Goal: Navigation & Orientation: Find specific page/section

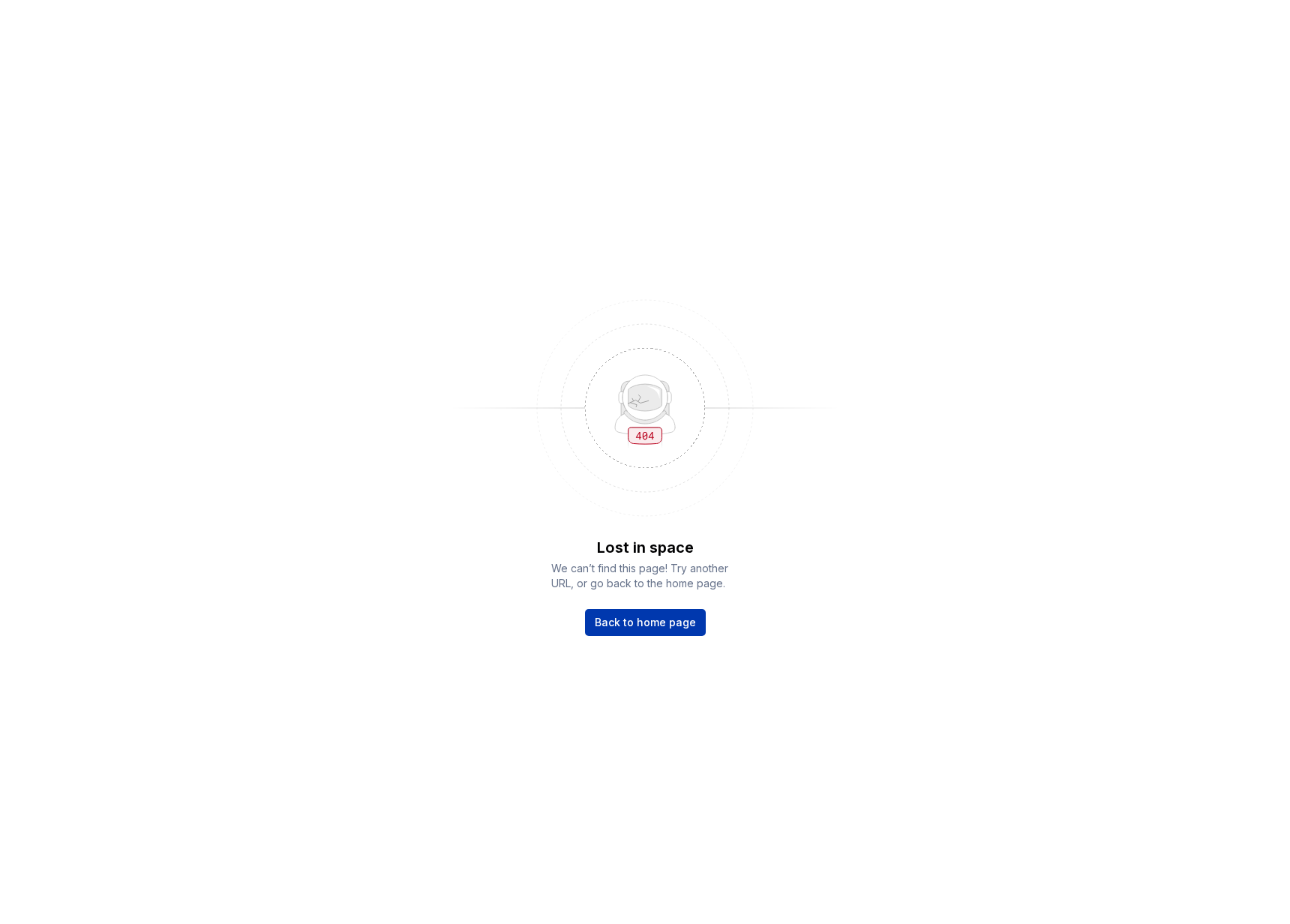
click at [642, 622] on span "Back to home page" at bounding box center [645, 623] width 101 height 15
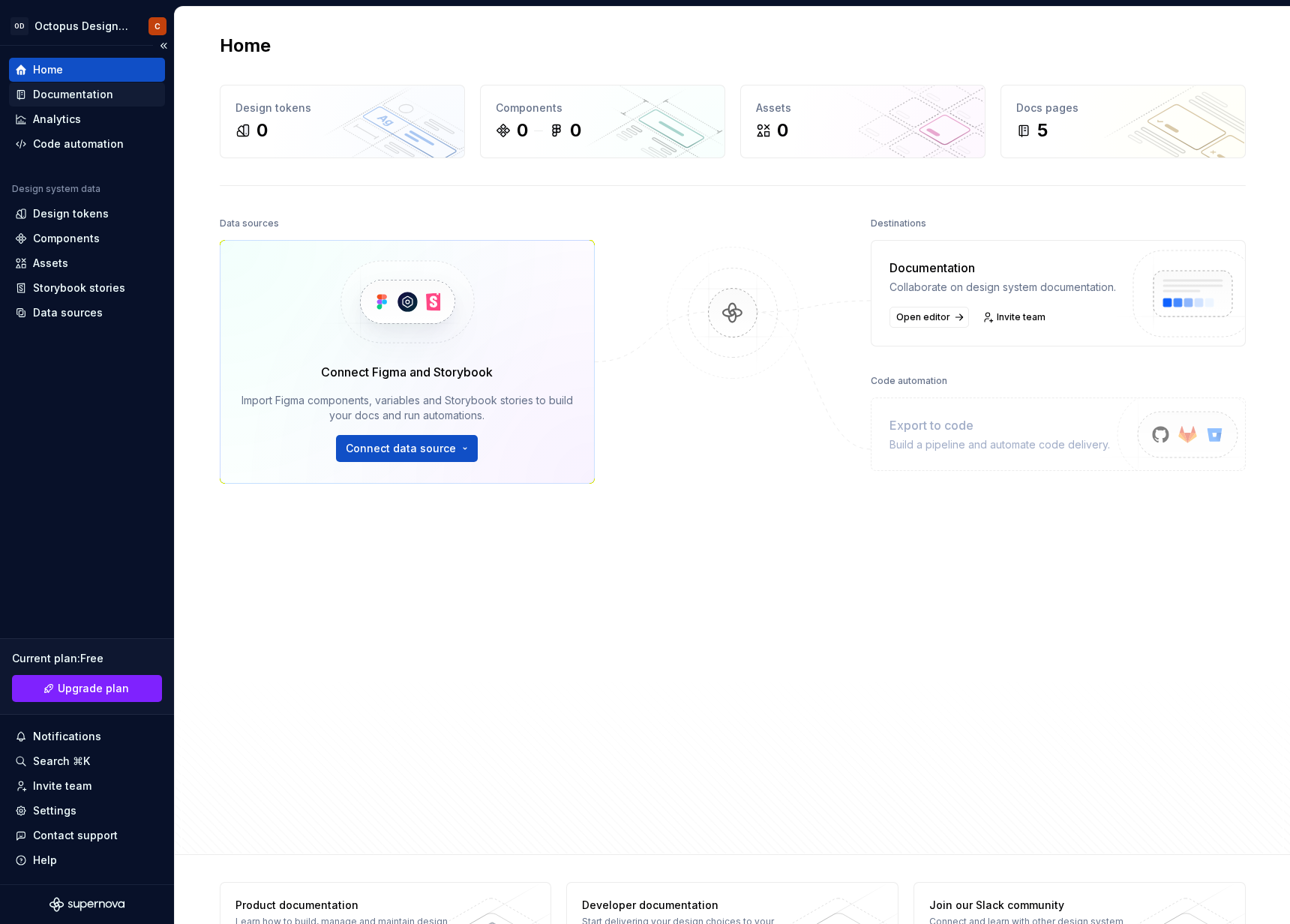
click at [54, 95] on div "Documentation" at bounding box center [73, 95] width 80 height 15
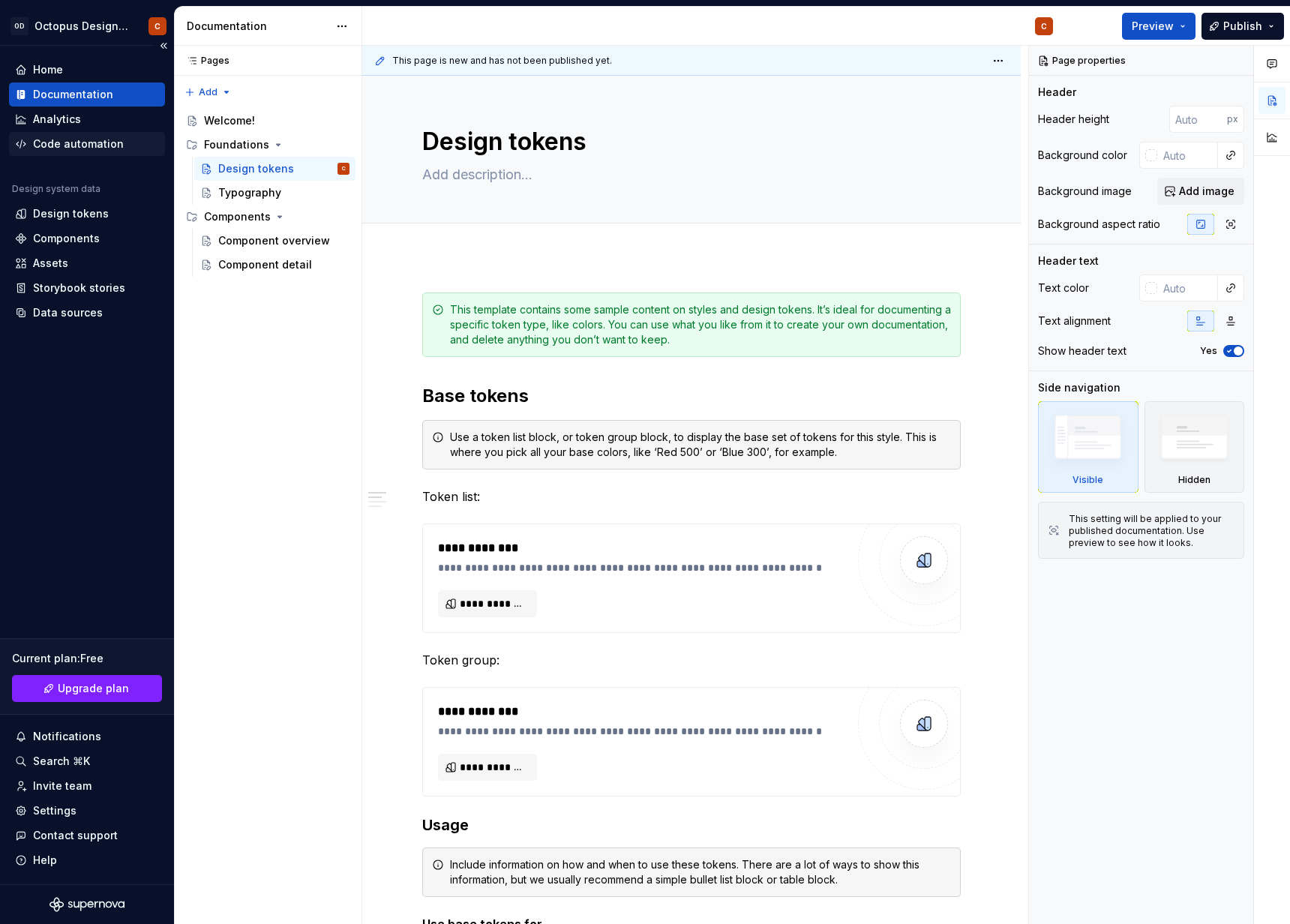
click at [75, 147] on div "Code automation" at bounding box center [78, 144] width 90 height 15
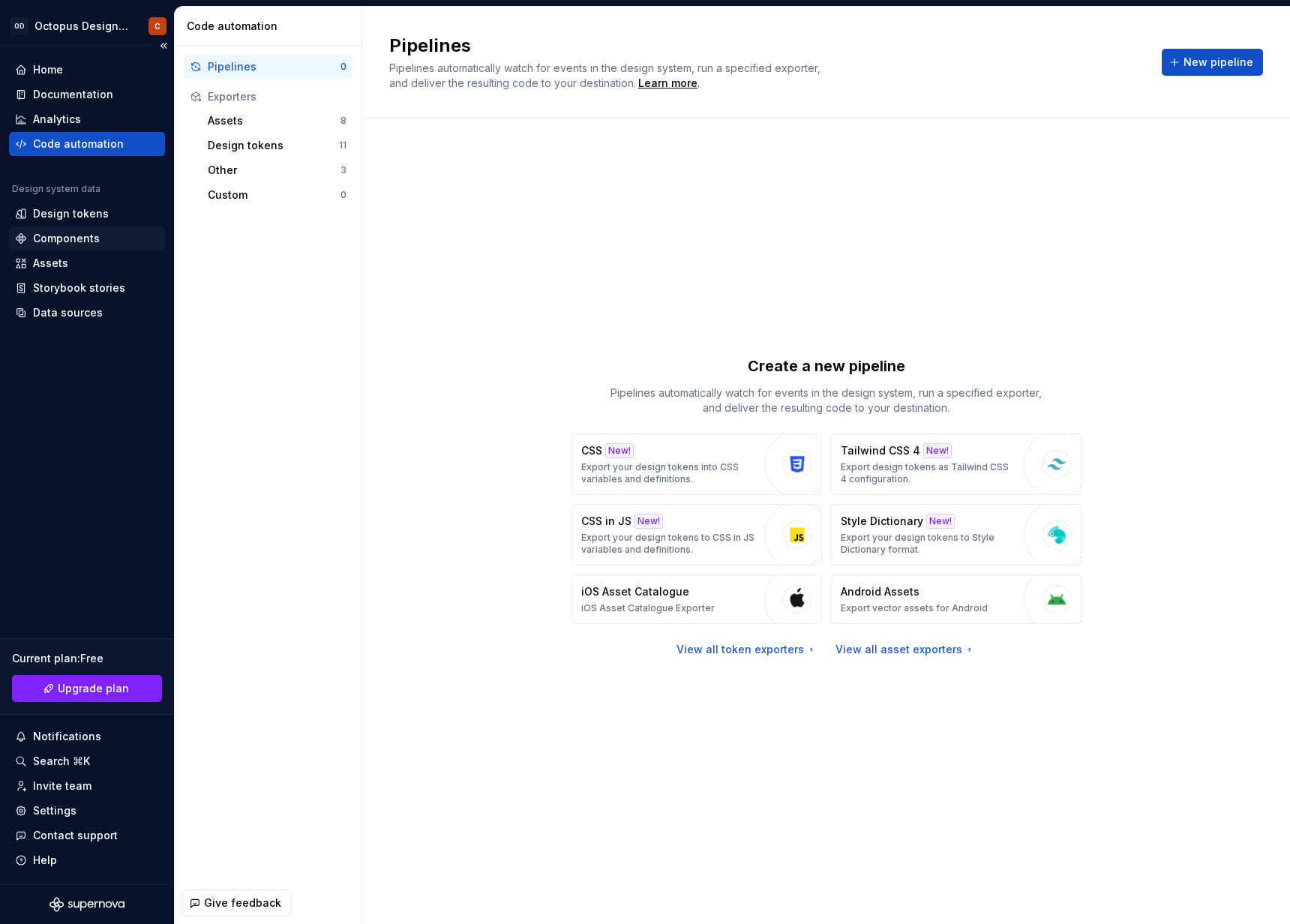
click at [77, 236] on div "Components" at bounding box center [66, 238] width 67 height 15
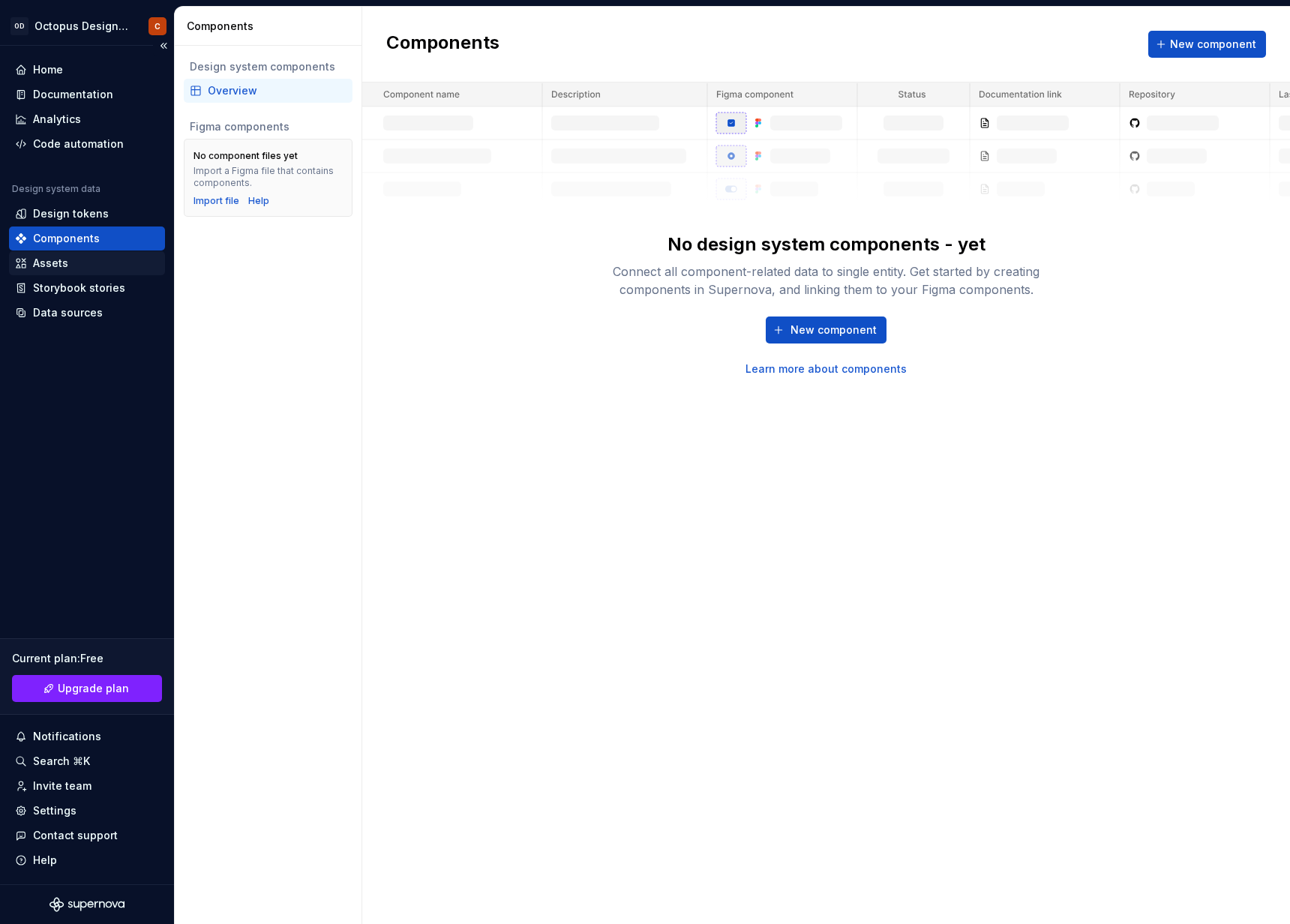
click at [51, 260] on div "Assets" at bounding box center [51, 264] width 35 height 15
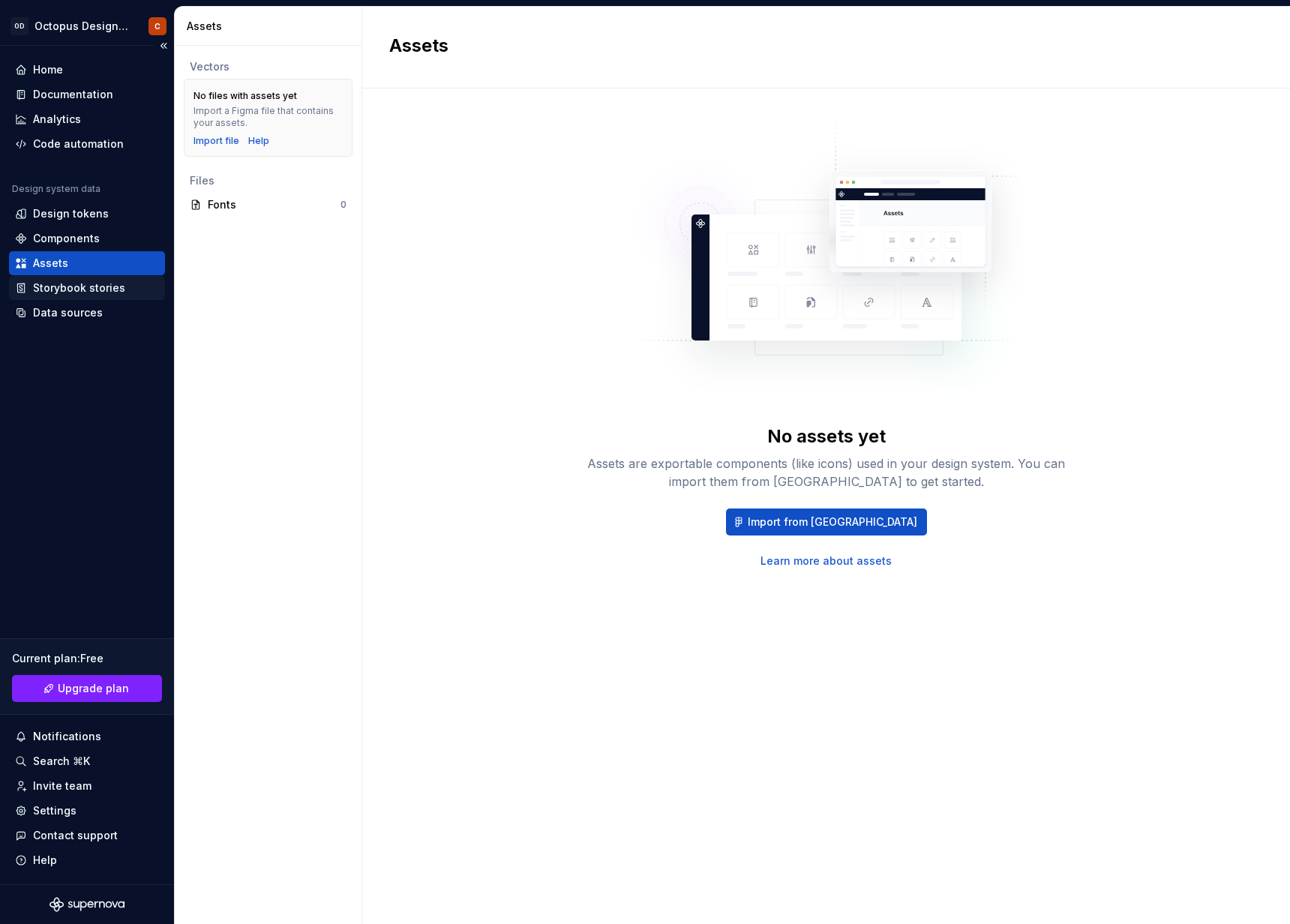
click at [92, 290] on div "Storybook stories" at bounding box center [79, 288] width 92 height 15
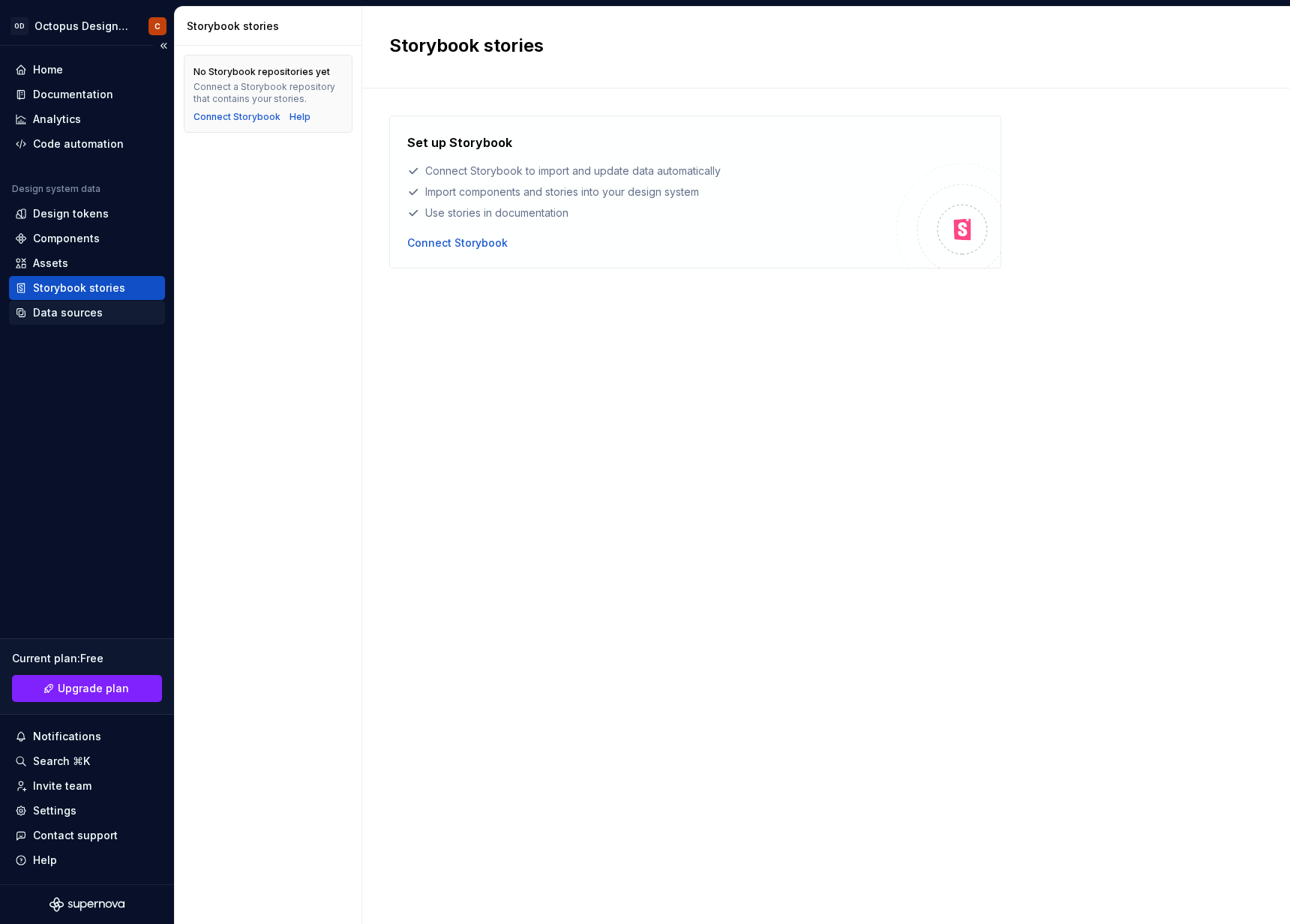
click at [64, 317] on div "Data sources" at bounding box center [67, 313] width 70 height 15
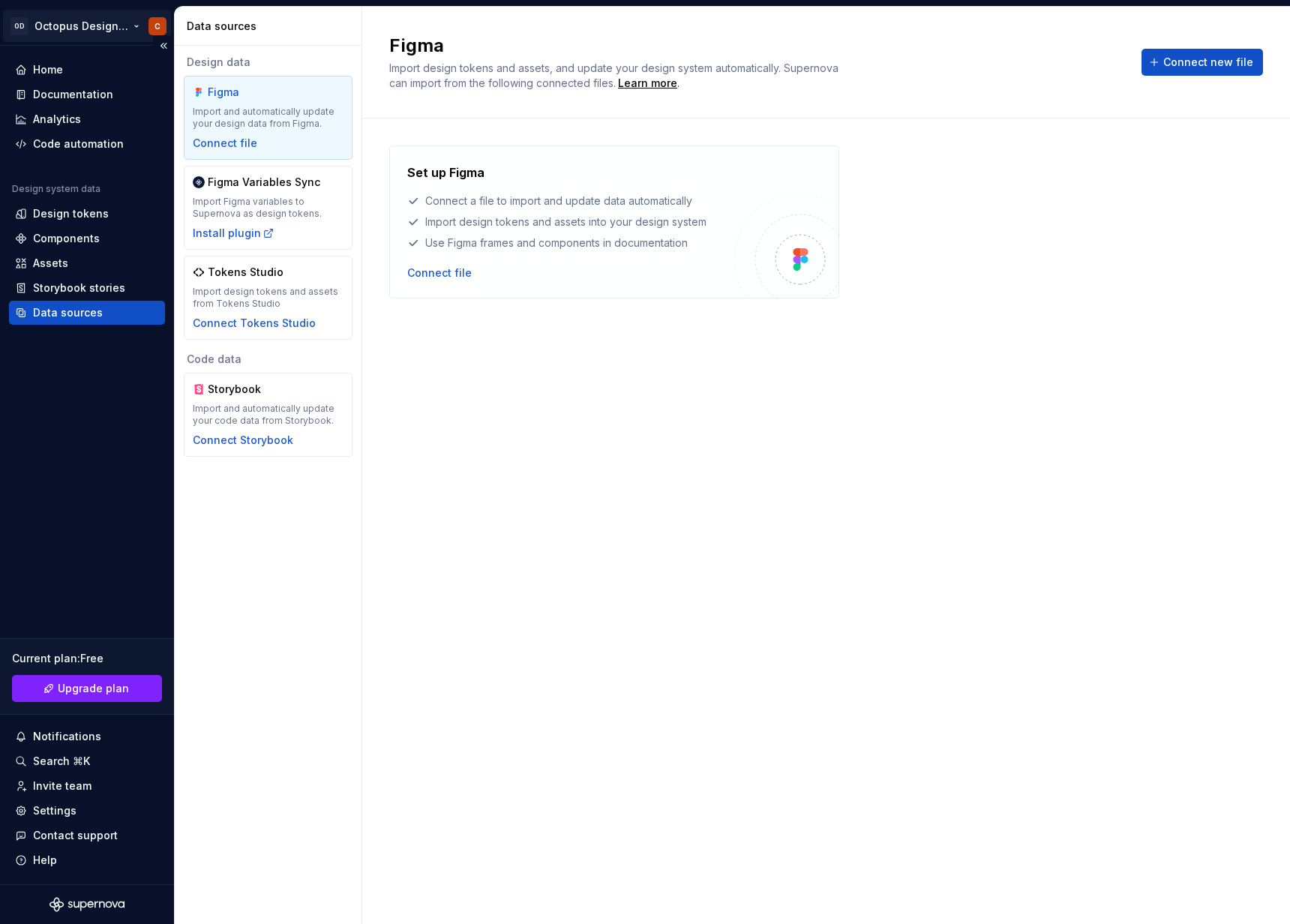
click at [75, 25] on html "OD Octopus Design System C Home Documentation Analytics Code automation Design …" at bounding box center [645, 462] width 1290 height 924
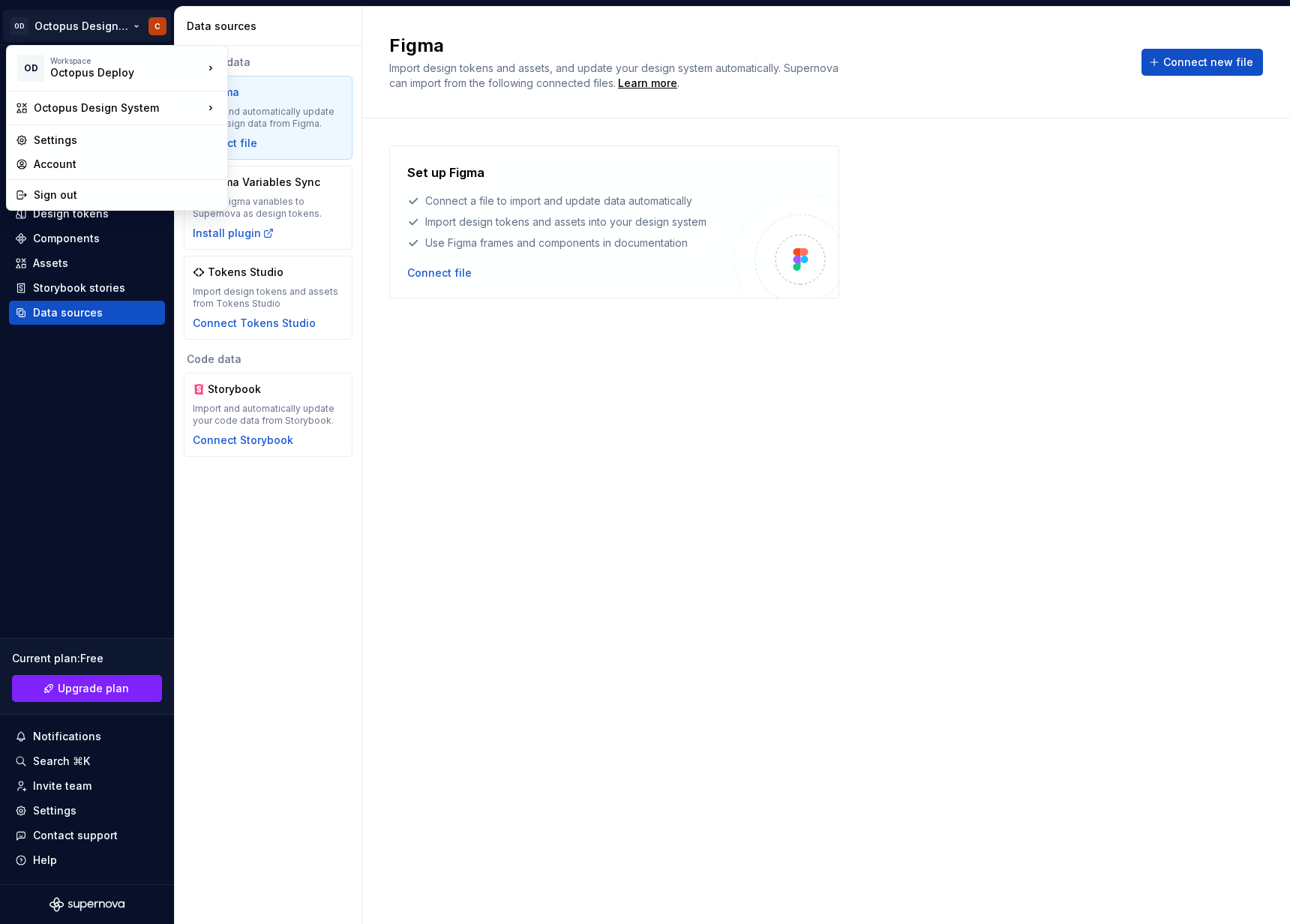
click at [87, 362] on html "OD Octopus Design System C Home Documentation Analytics Code automation Design …" at bounding box center [645, 462] width 1290 height 924
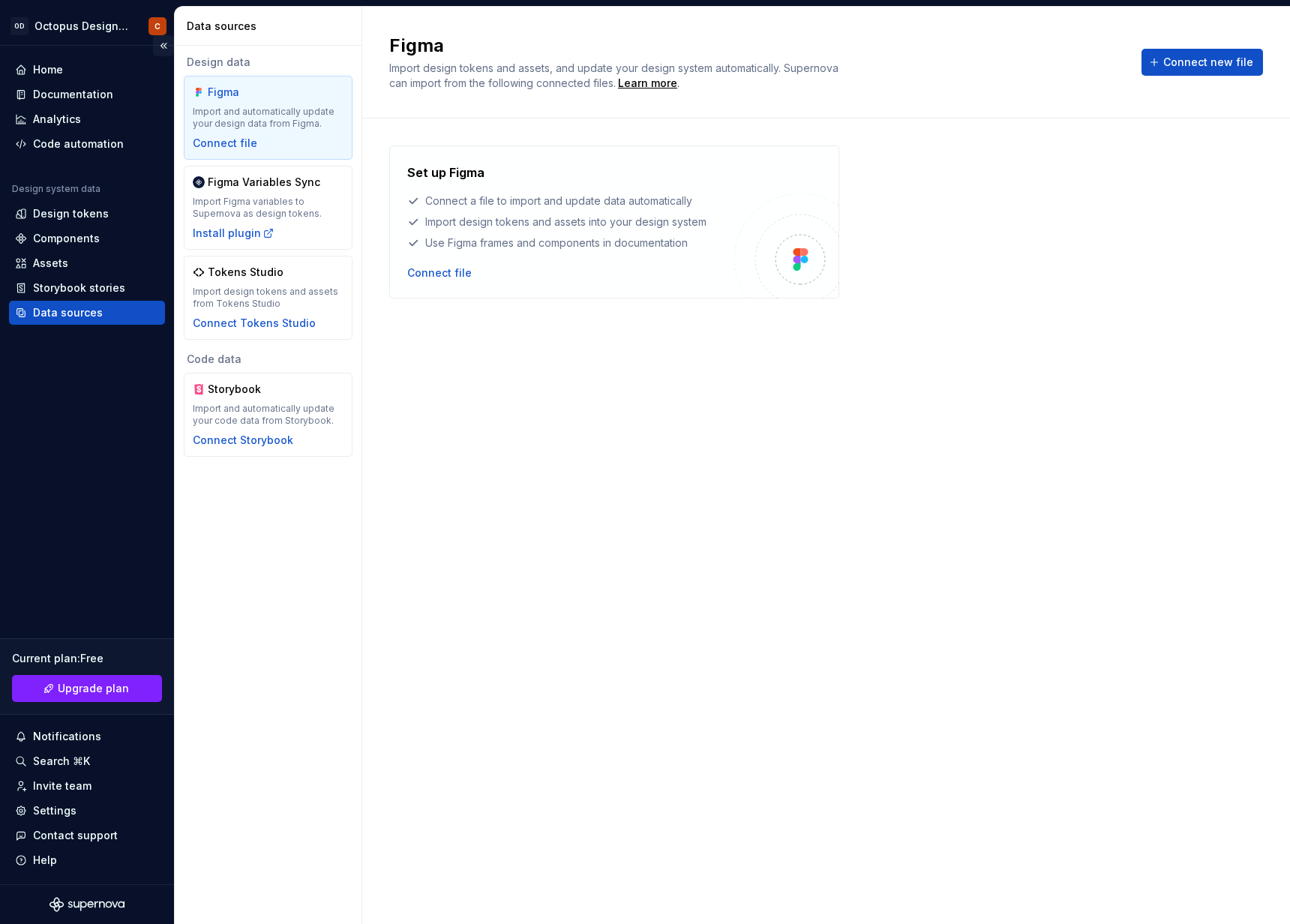
click at [162, 47] on button "Collapse sidebar" at bounding box center [163, 45] width 21 height 21
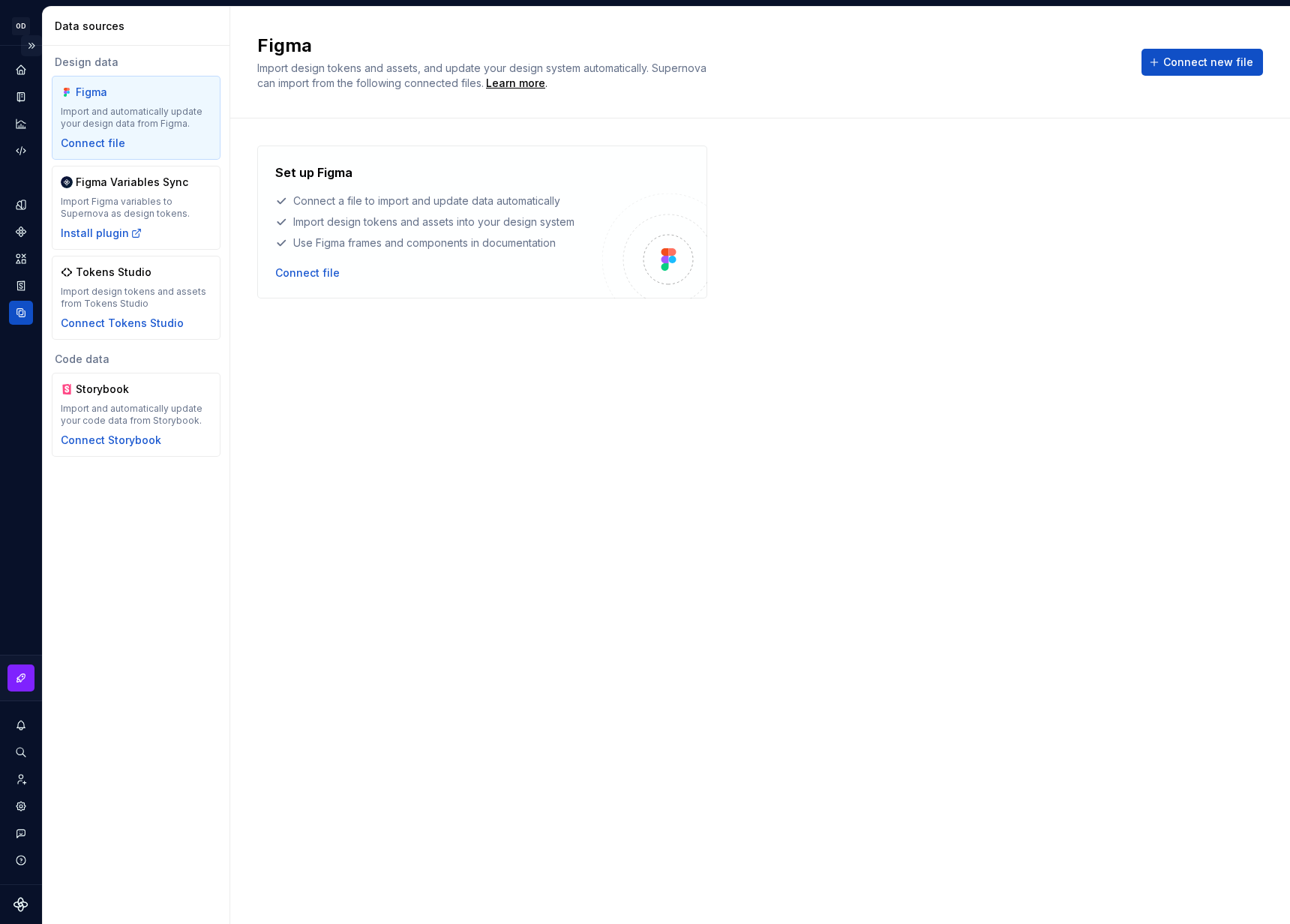
click at [37, 44] on button "Expand sidebar" at bounding box center [31, 45] width 21 height 21
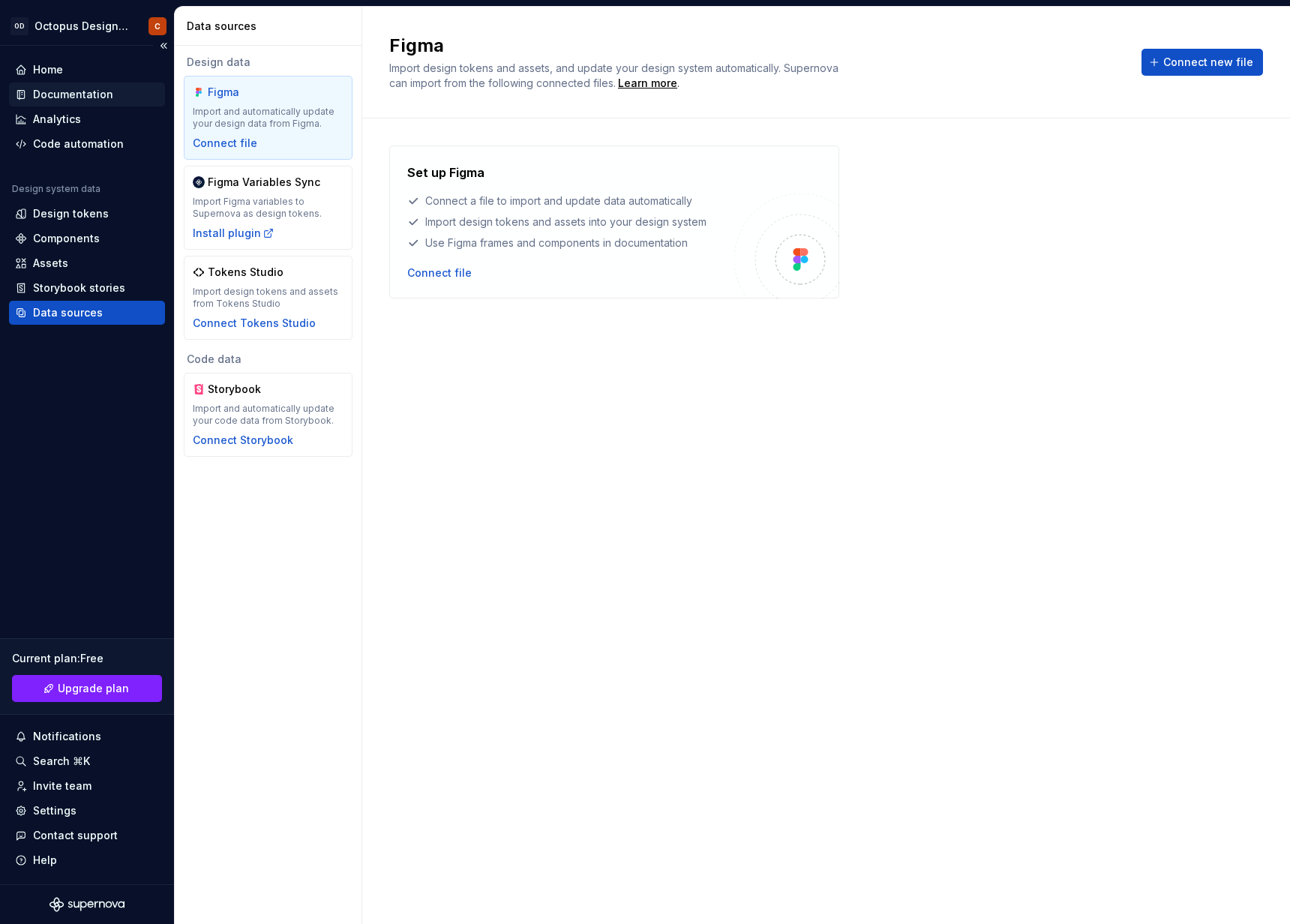
click at [80, 98] on div "Documentation" at bounding box center [73, 95] width 80 height 15
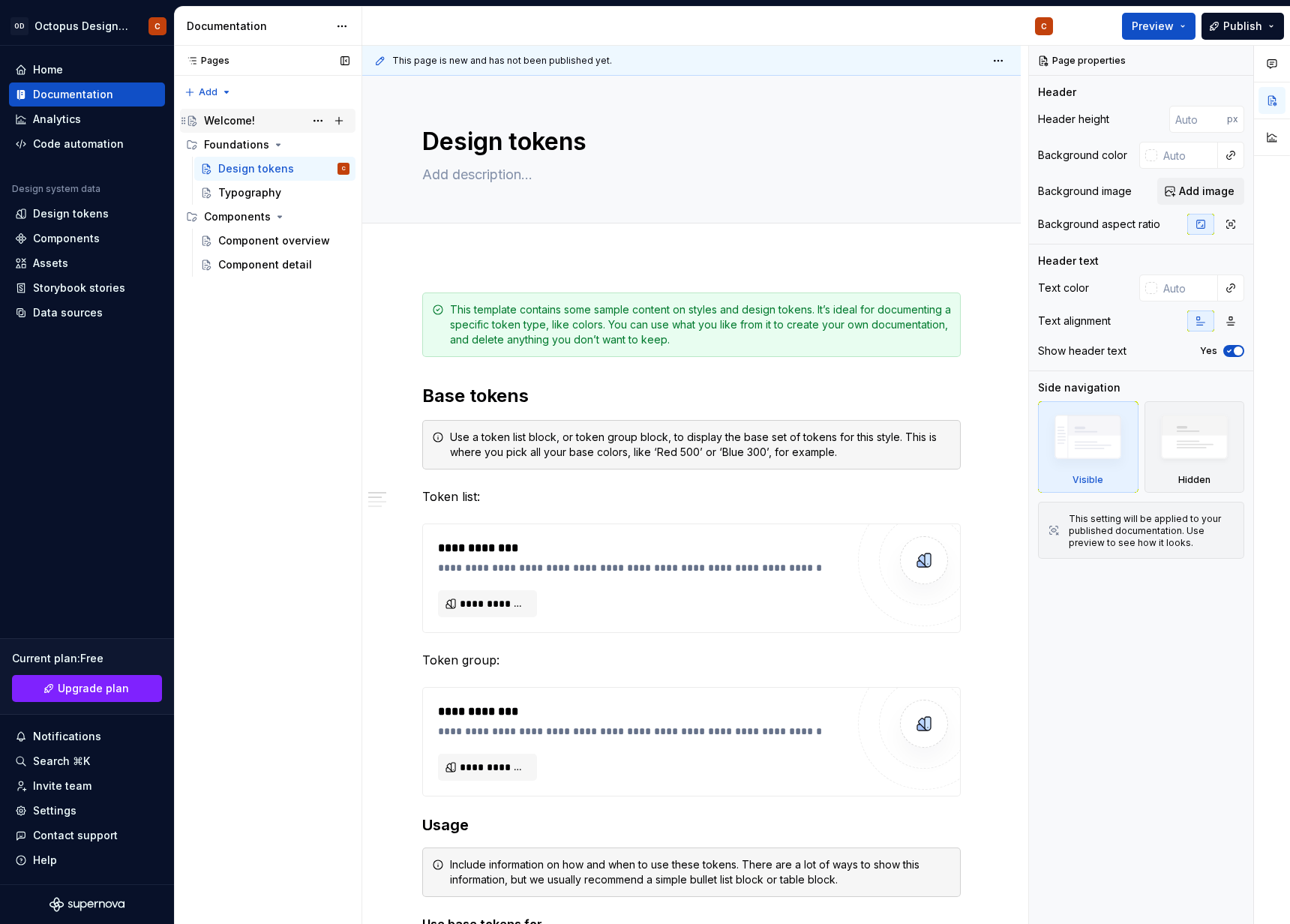
click at [221, 116] on div "Welcome!" at bounding box center [229, 121] width 51 height 15
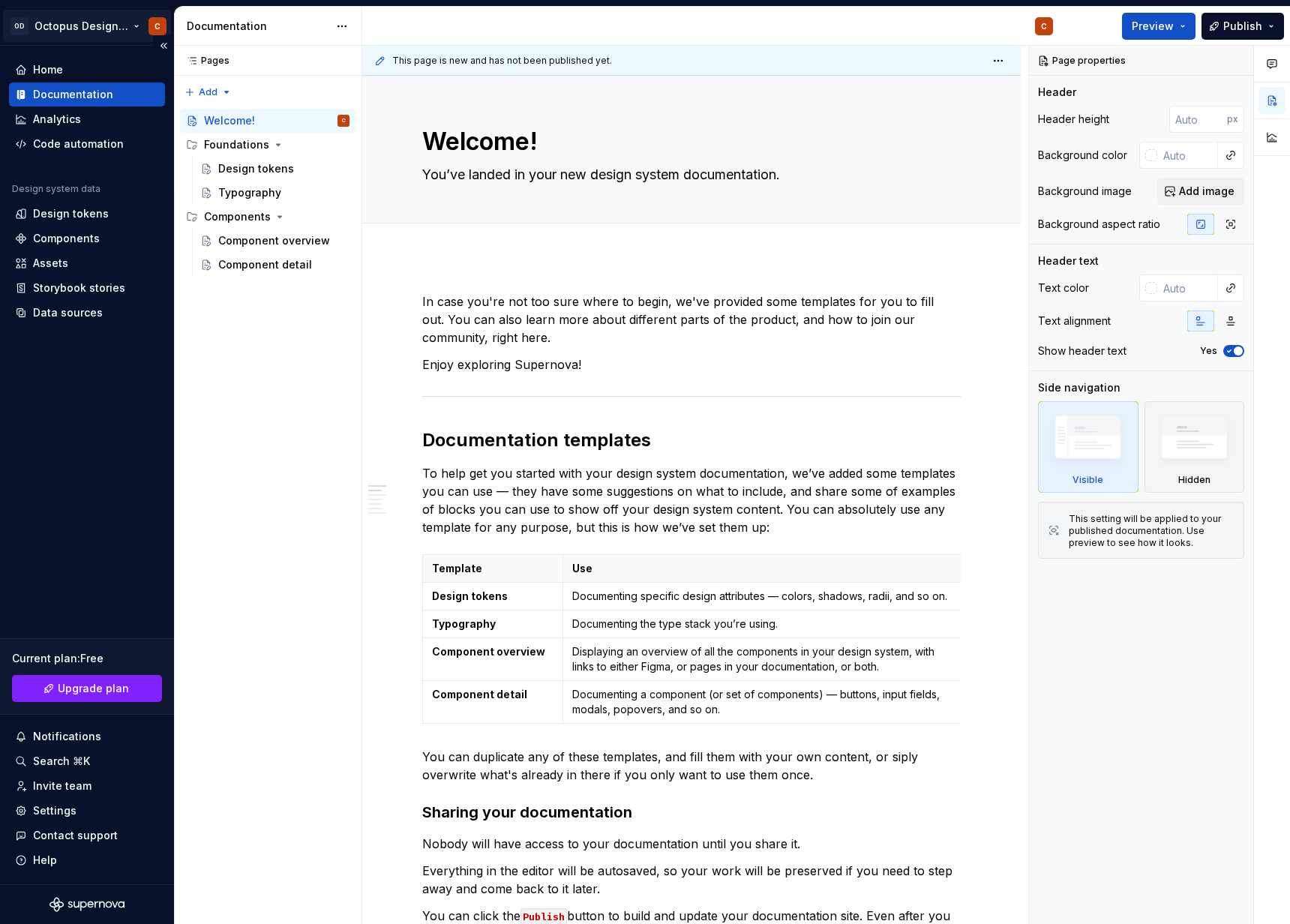
click at [103, 33] on html "OD Octopus Design System C Home Documentation Analytics Code automation Design …" at bounding box center [645, 462] width 1290 height 924
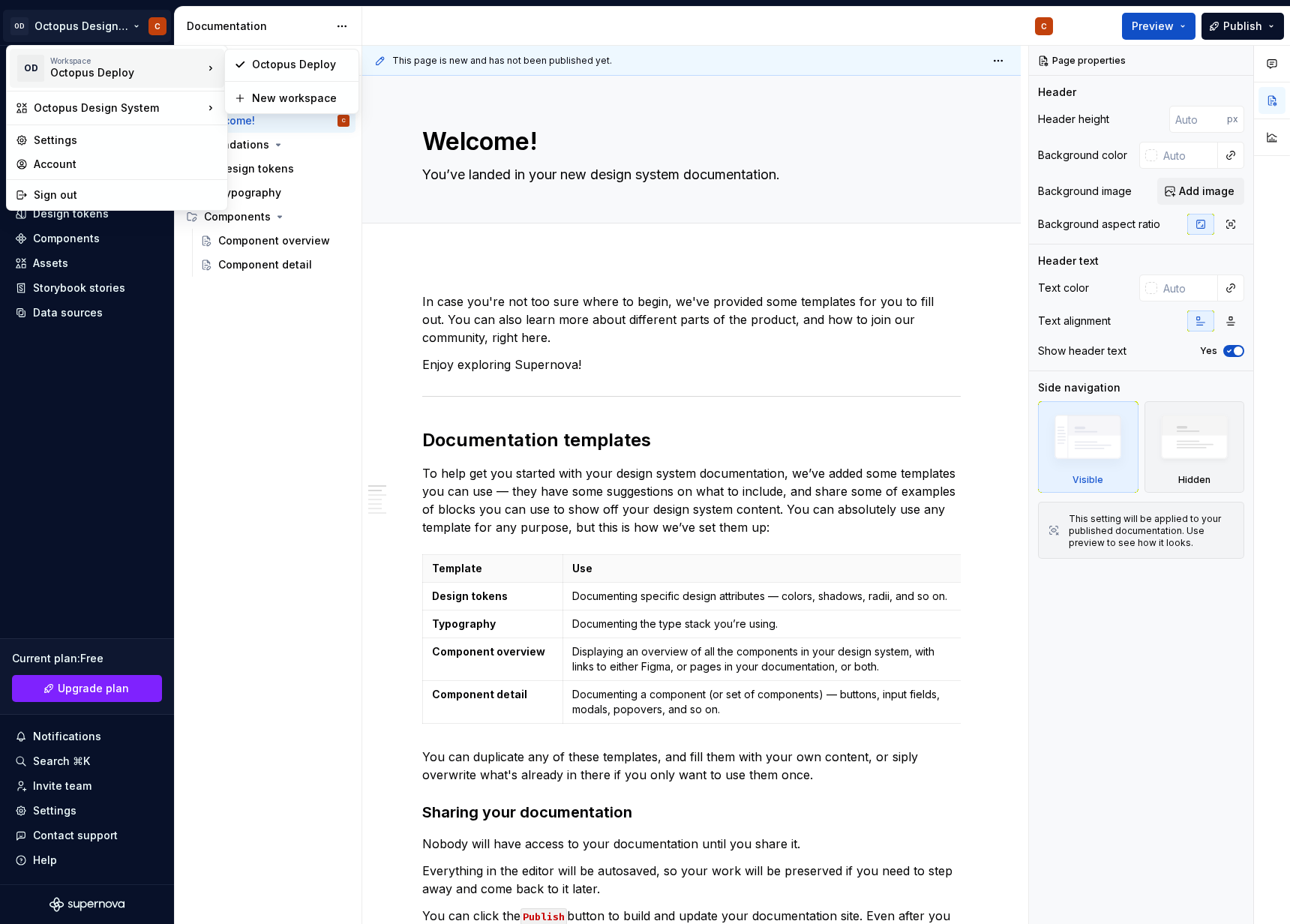
type textarea "*"
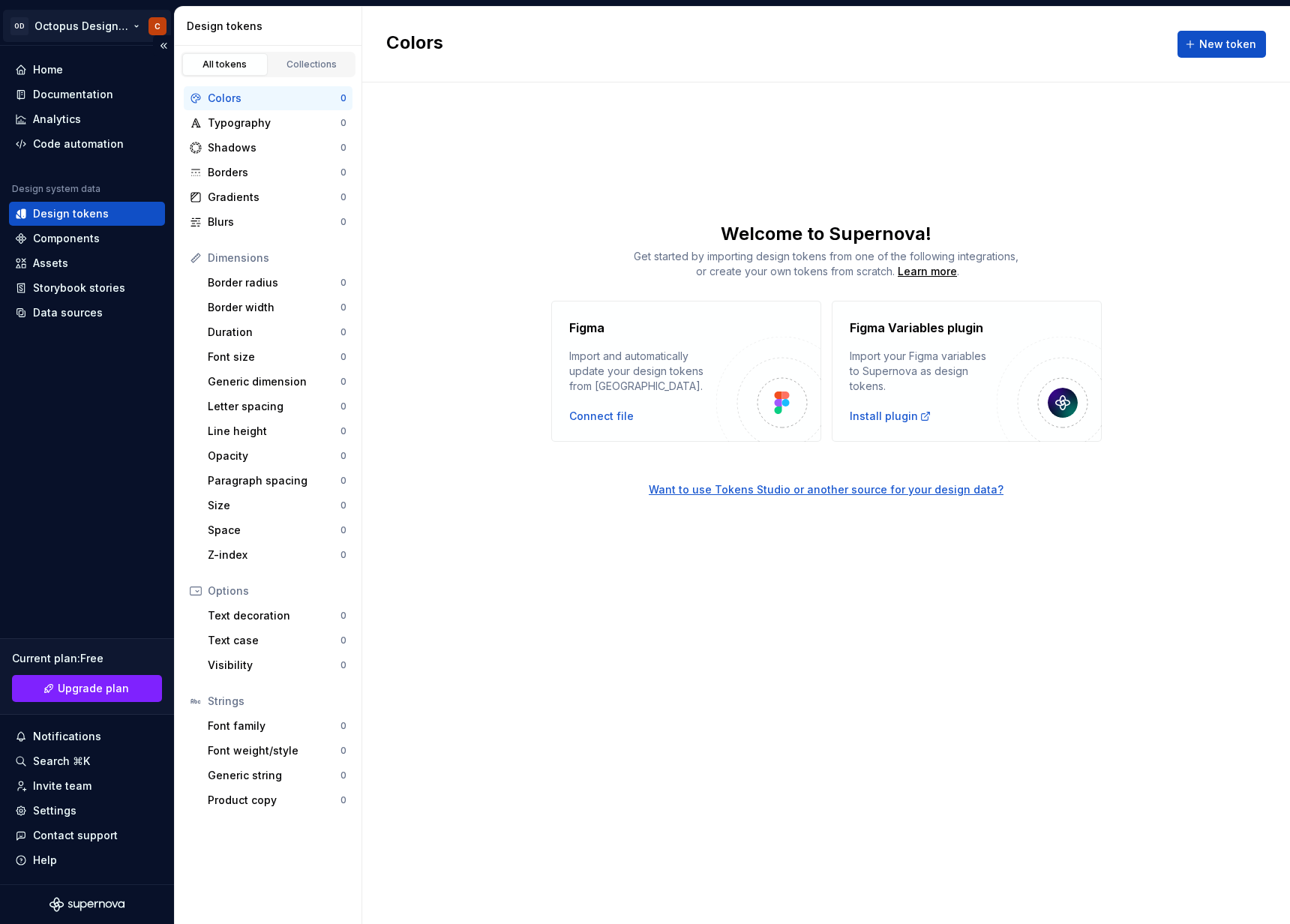
click at [120, 25] on html "OD Octopus Design System C Home Documentation Analytics Code automation Design …" at bounding box center [645, 462] width 1290 height 924
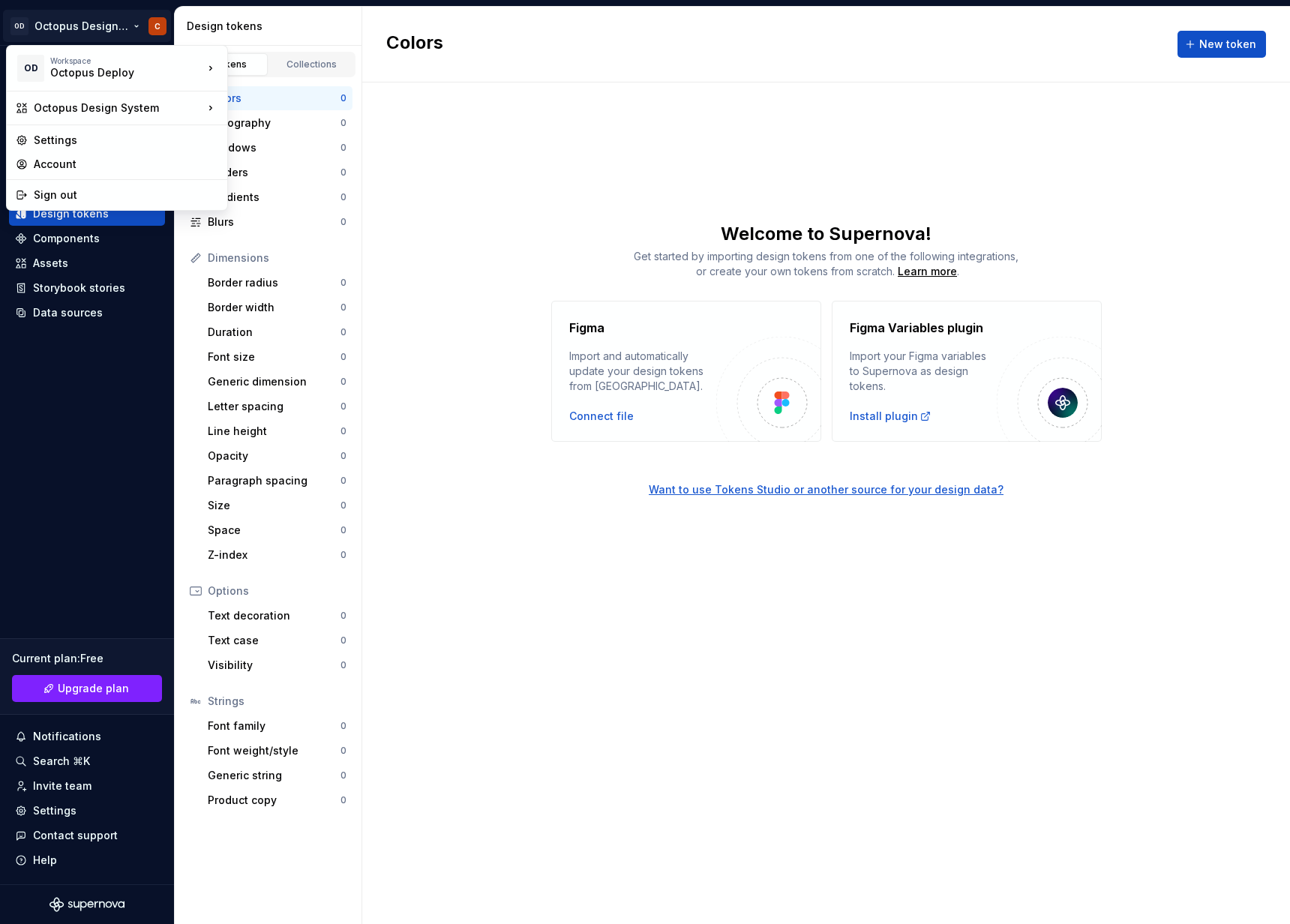
click at [100, 340] on html "OD Octopus Design System C Home Documentation Analytics Code automation Design …" at bounding box center [645, 462] width 1290 height 924
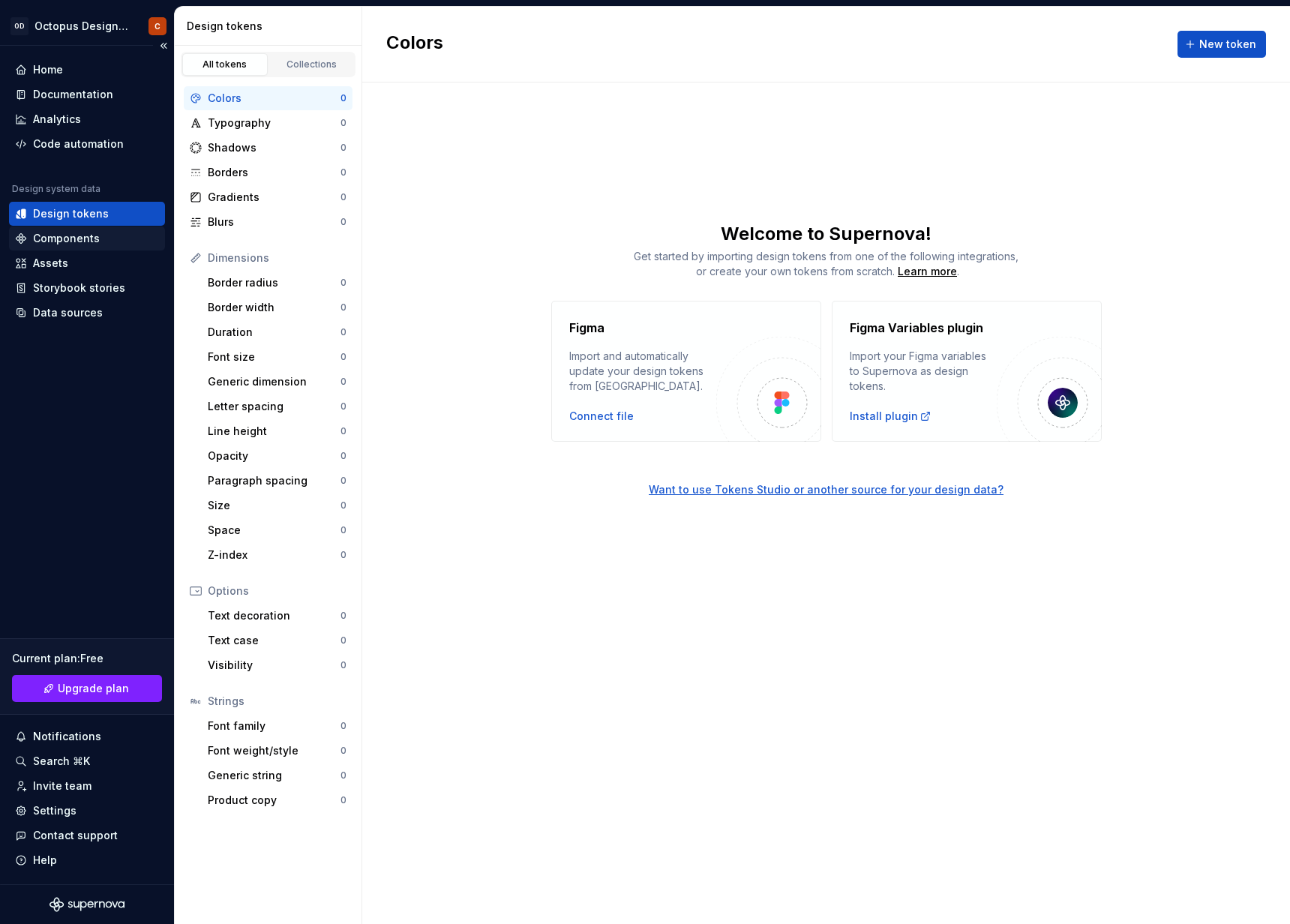
click at [56, 239] on div "Components" at bounding box center [66, 238] width 67 height 15
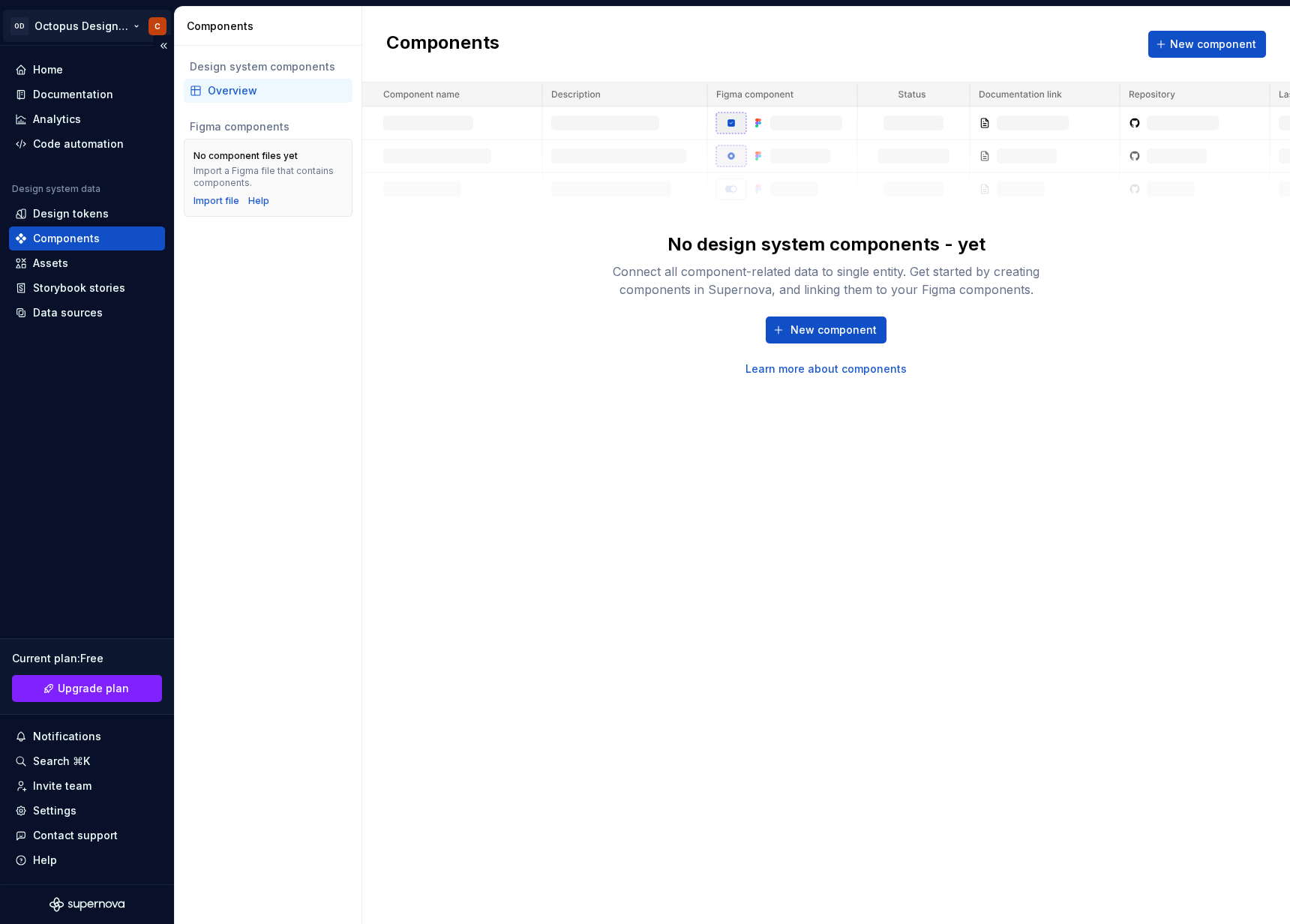
click at [129, 30] on html "OD Octopus Design System C Home Documentation Analytics Code automation Design …" at bounding box center [645, 462] width 1290 height 924
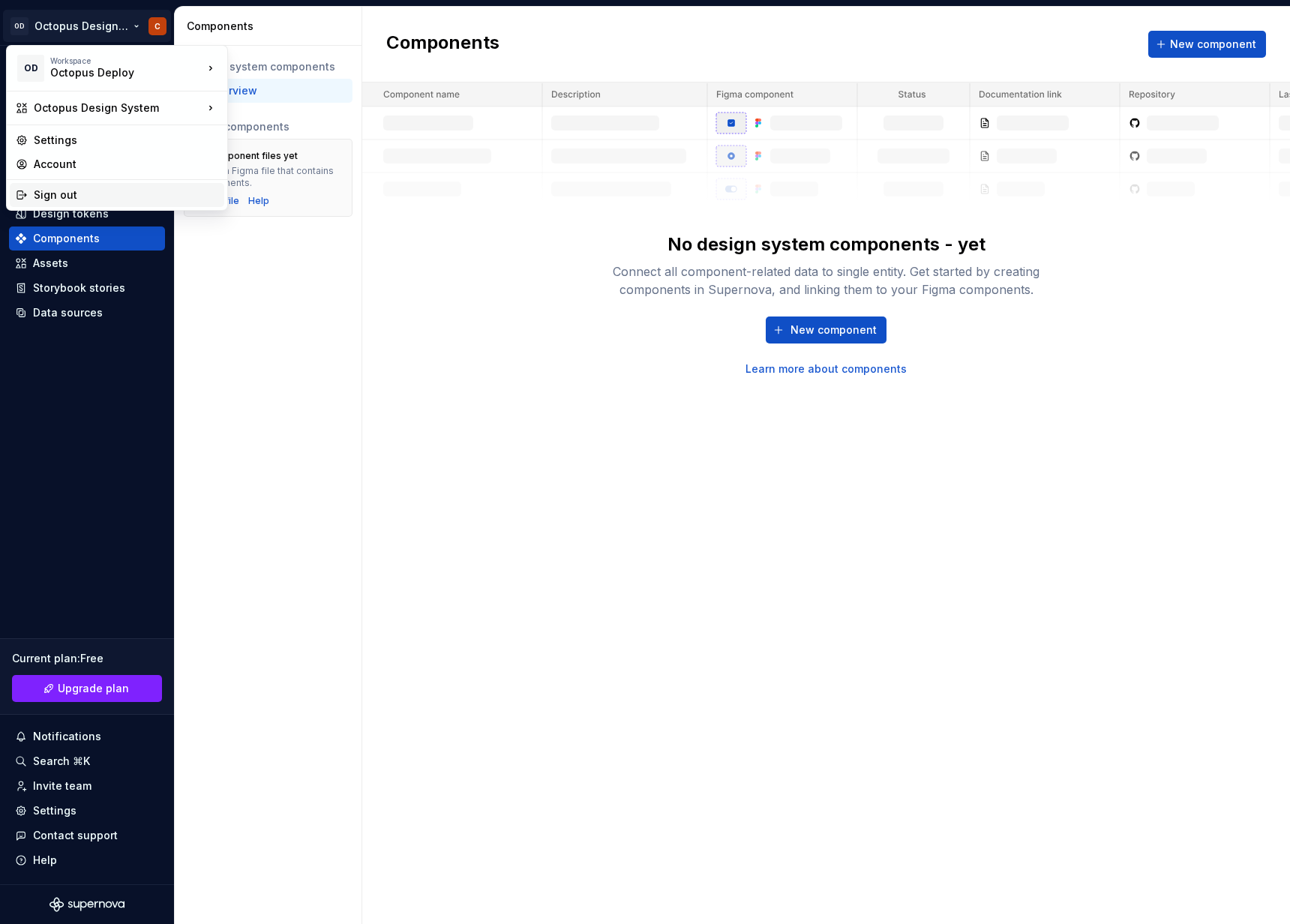
click at [77, 195] on div "Sign out" at bounding box center [126, 195] width 185 height 15
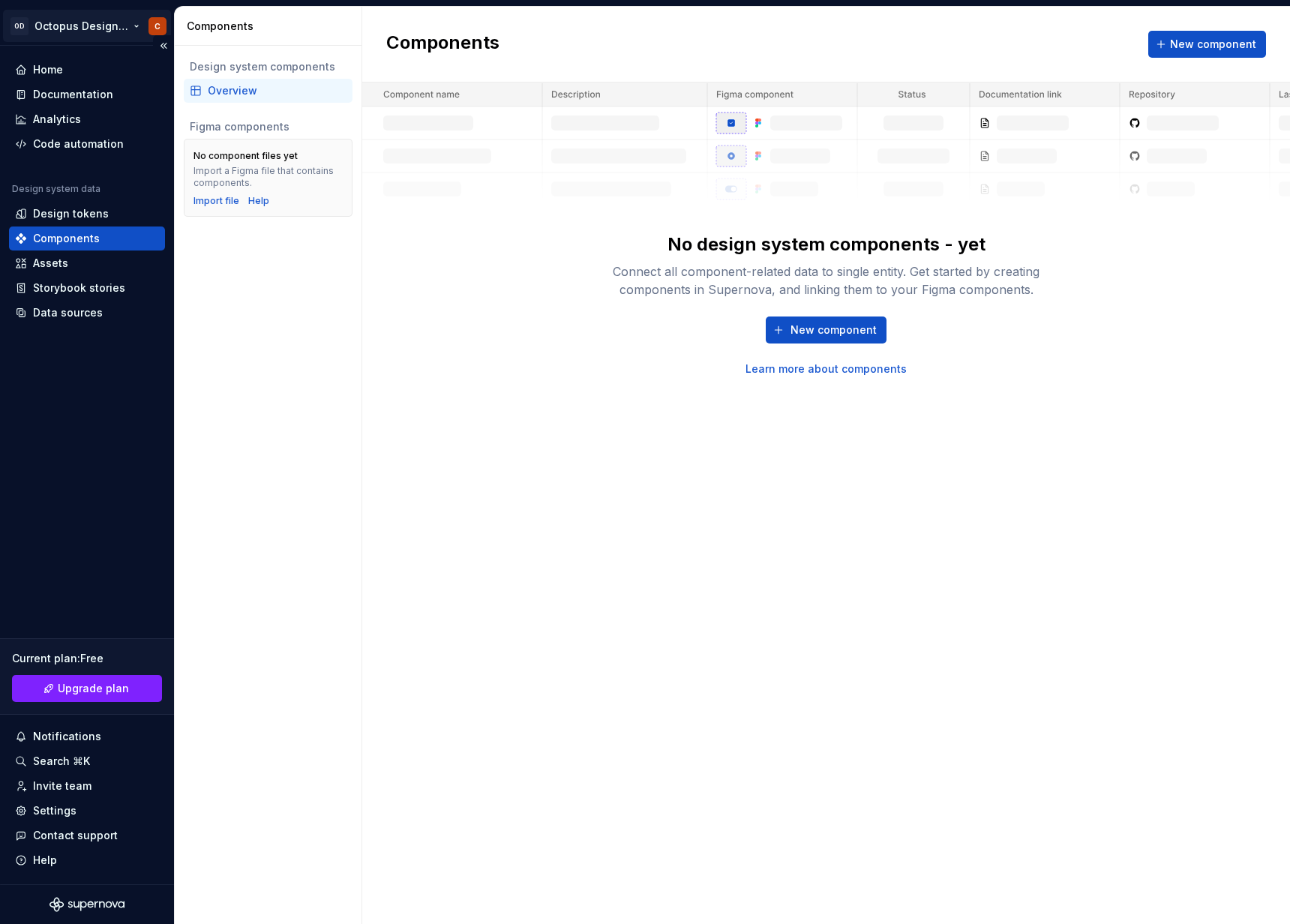
click at [74, 27] on html "OD Octopus Design System C Home Documentation Analytics Code automation Design …" at bounding box center [645, 462] width 1290 height 924
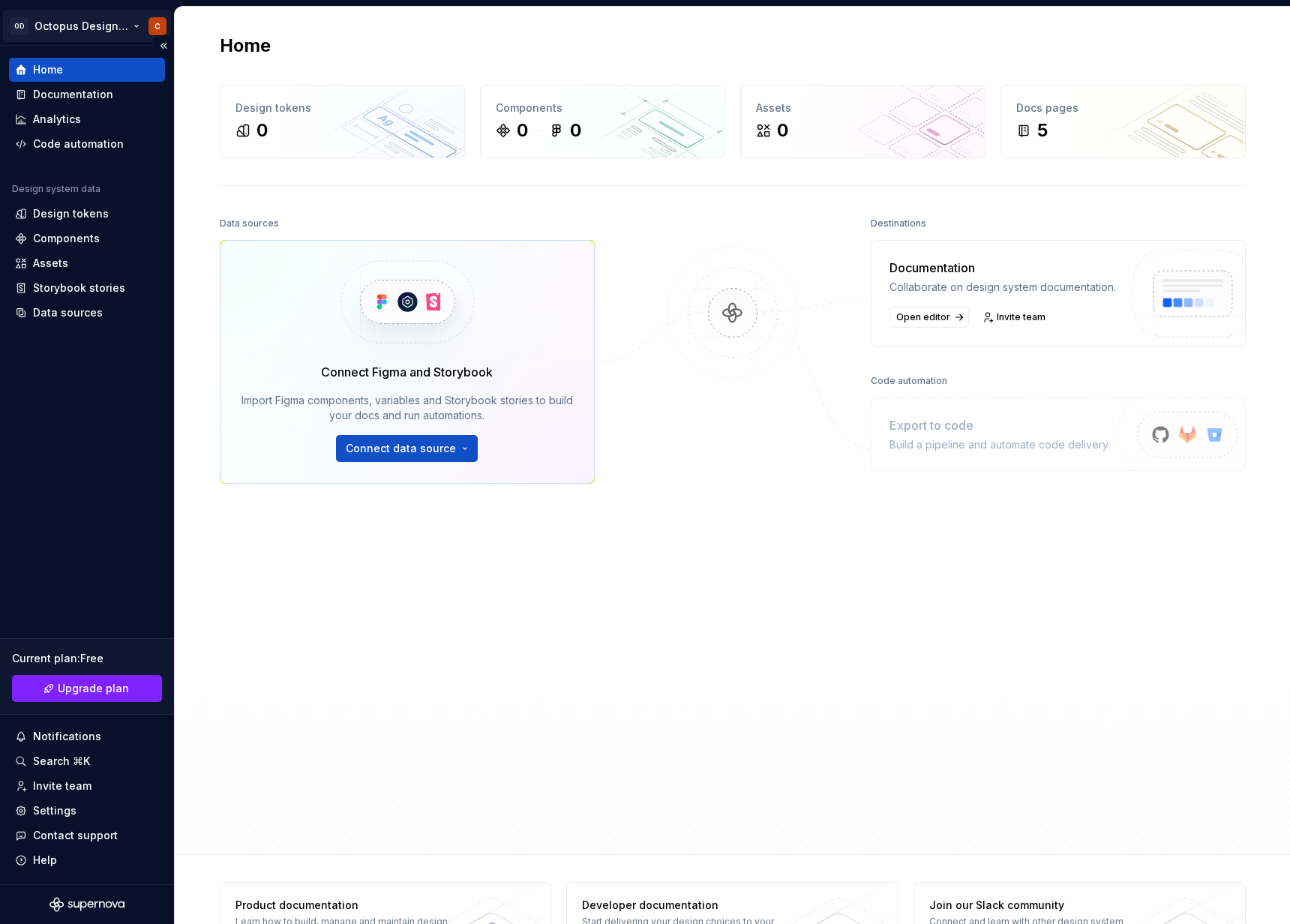
click at [91, 21] on html "OD Octopus Design System C Home Documentation Analytics Code automation Design …" at bounding box center [645, 462] width 1290 height 924
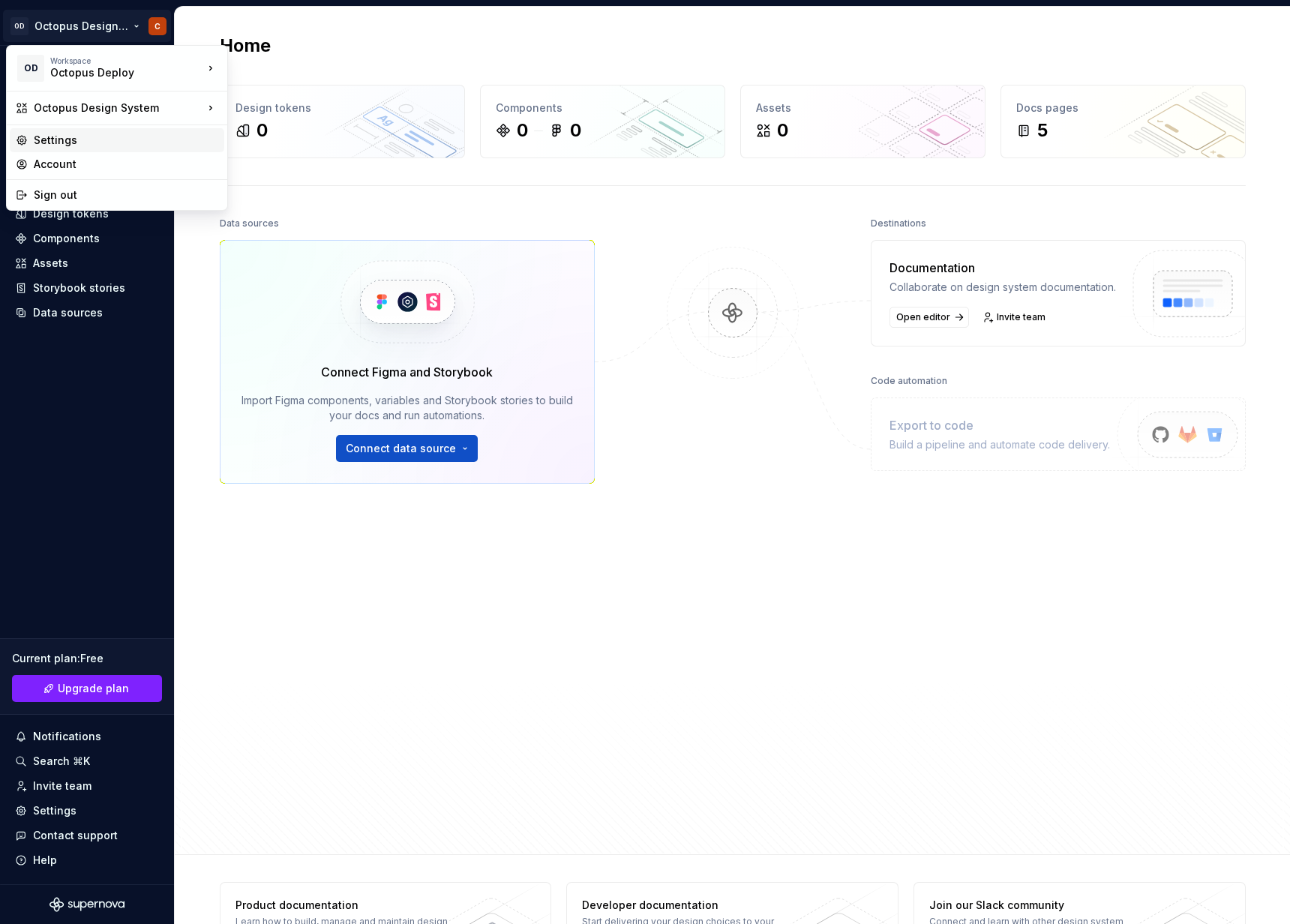
click at [77, 141] on div "Settings" at bounding box center [126, 140] width 185 height 15
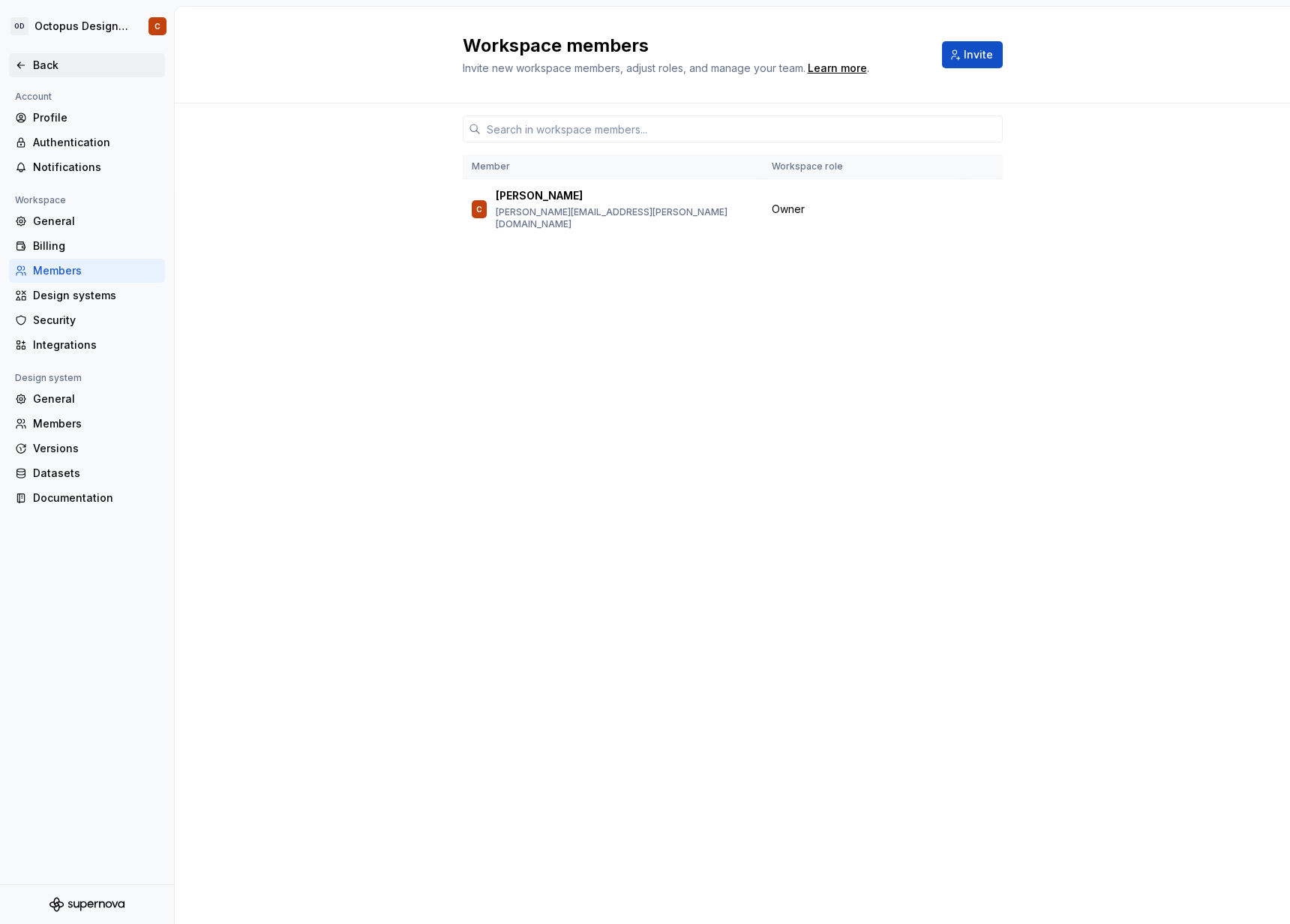
click at [41, 64] on div "Back" at bounding box center [96, 65] width 126 height 15
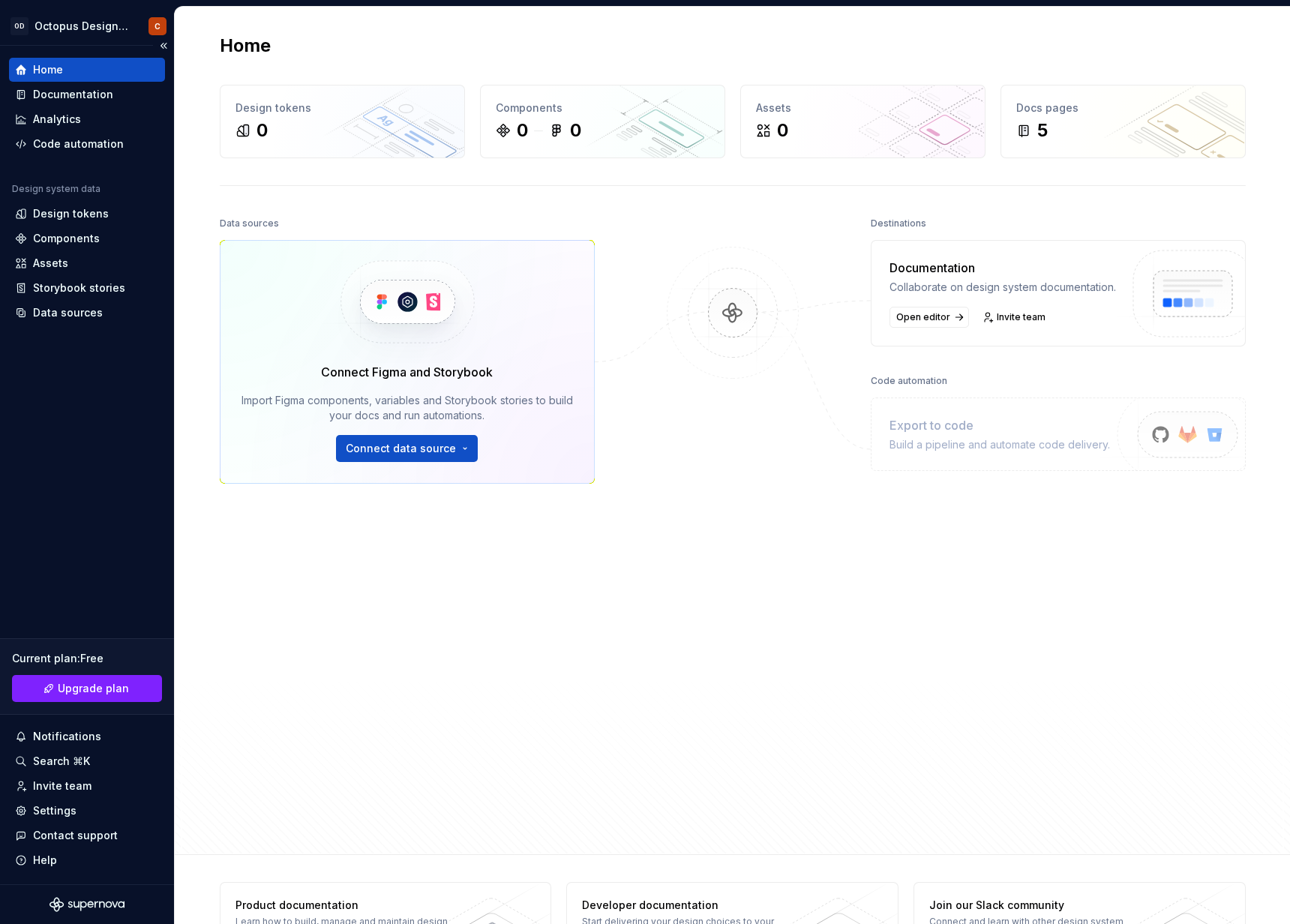
click at [66, 71] on div "Home" at bounding box center [87, 70] width 144 height 15
click at [38, 804] on div "Settings" at bounding box center [54, 811] width 44 height 15
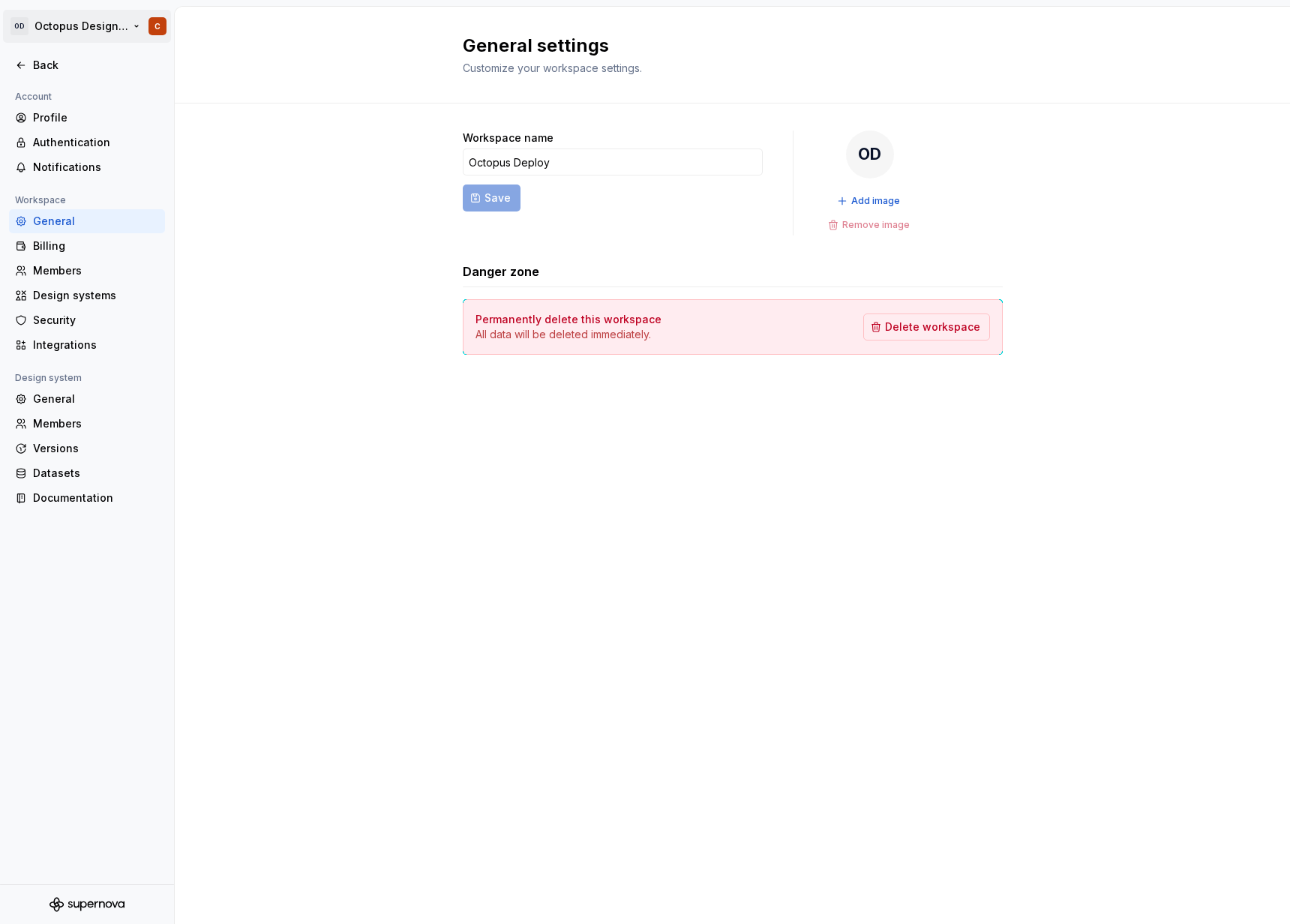
click at [77, 11] on html "OD Octopus Design System C Back Account Profile Authentication Notifications Wo…" at bounding box center [645, 462] width 1290 height 924
click at [249, 182] on html "OD Octopus Design System C Back Account Profile Authentication Notifications Wo…" at bounding box center [645, 462] width 1290 height 924
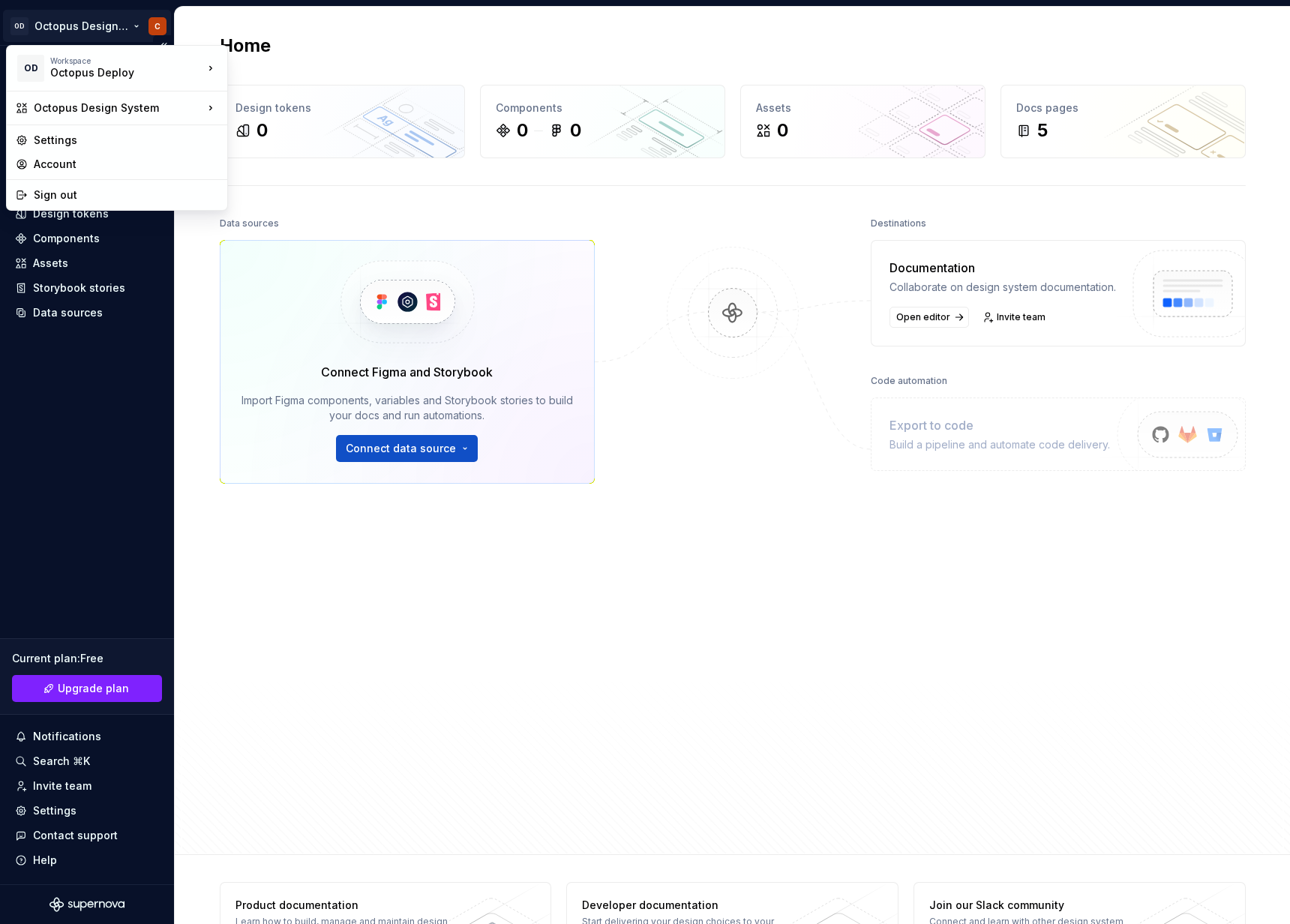
click at [88, 27] on html "OD Octopus Design System C Home Documentation Analytics Code automation Design …" at bounding box center [645, 462] width 1290 height 924
click at [106, 139] on div "Settings" at bounding box center [126, 140] width 185 height 15
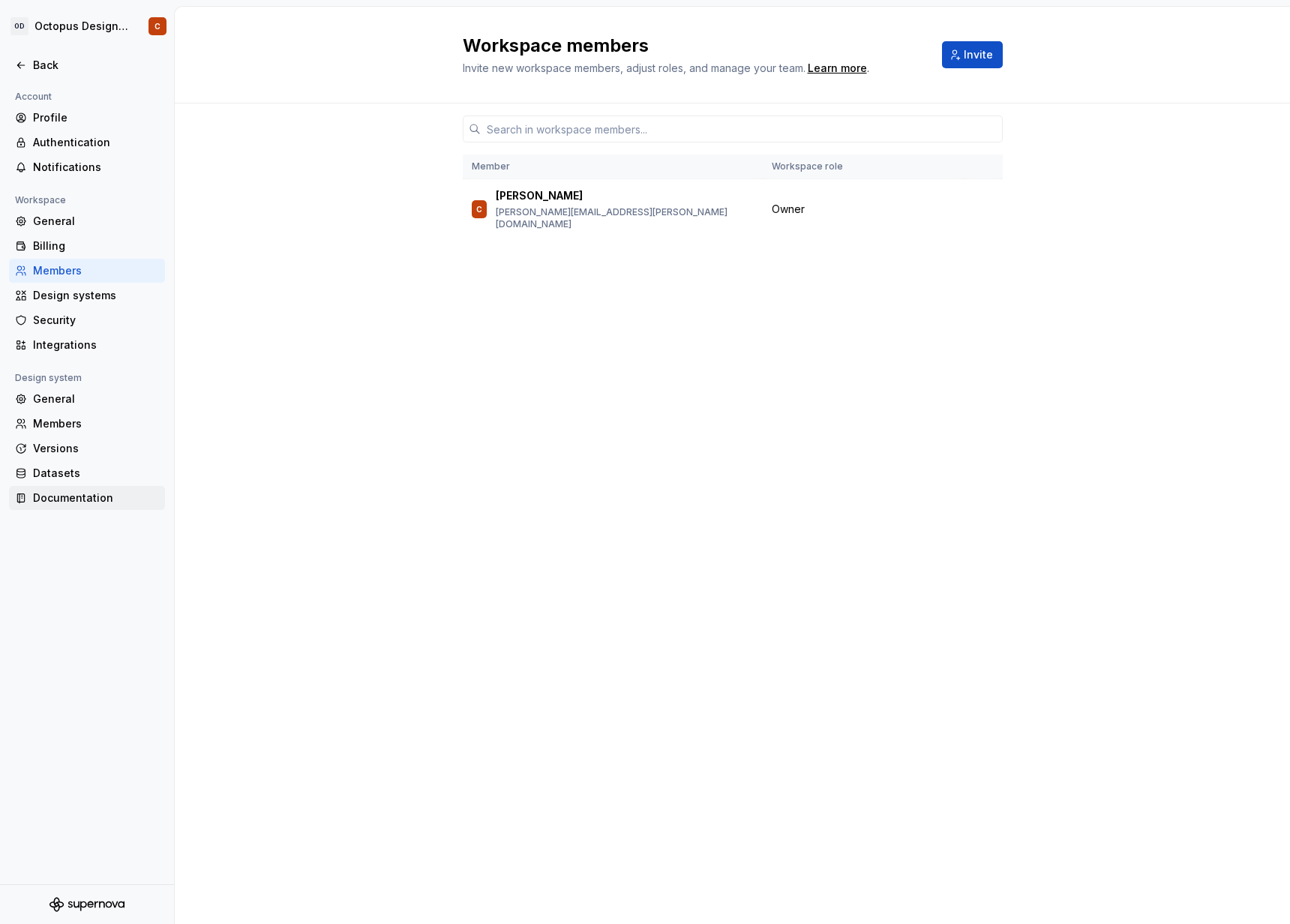
click at [39, 501] on div "Documentation" at bounding box center [96, 498] width 126 height 15
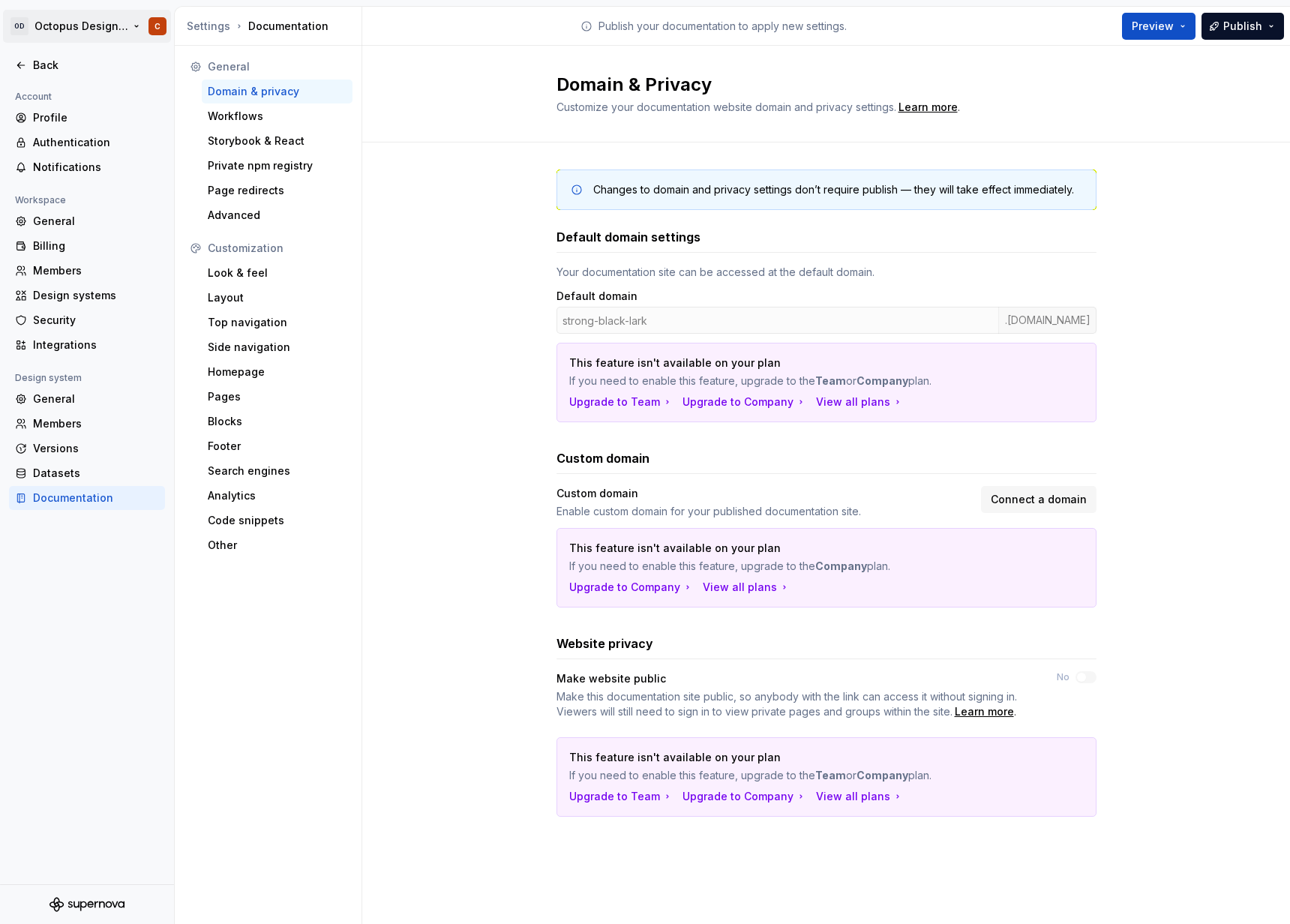
click at [135, 25] on html "OD Octopus Design System C Back Account Profile Authentication Notifications Wo…" at bounding box center [645, 462] width 1290 height 924
click at [110, 110] on div "Sign out" at bounding box center [126, 107] width 185 height 15
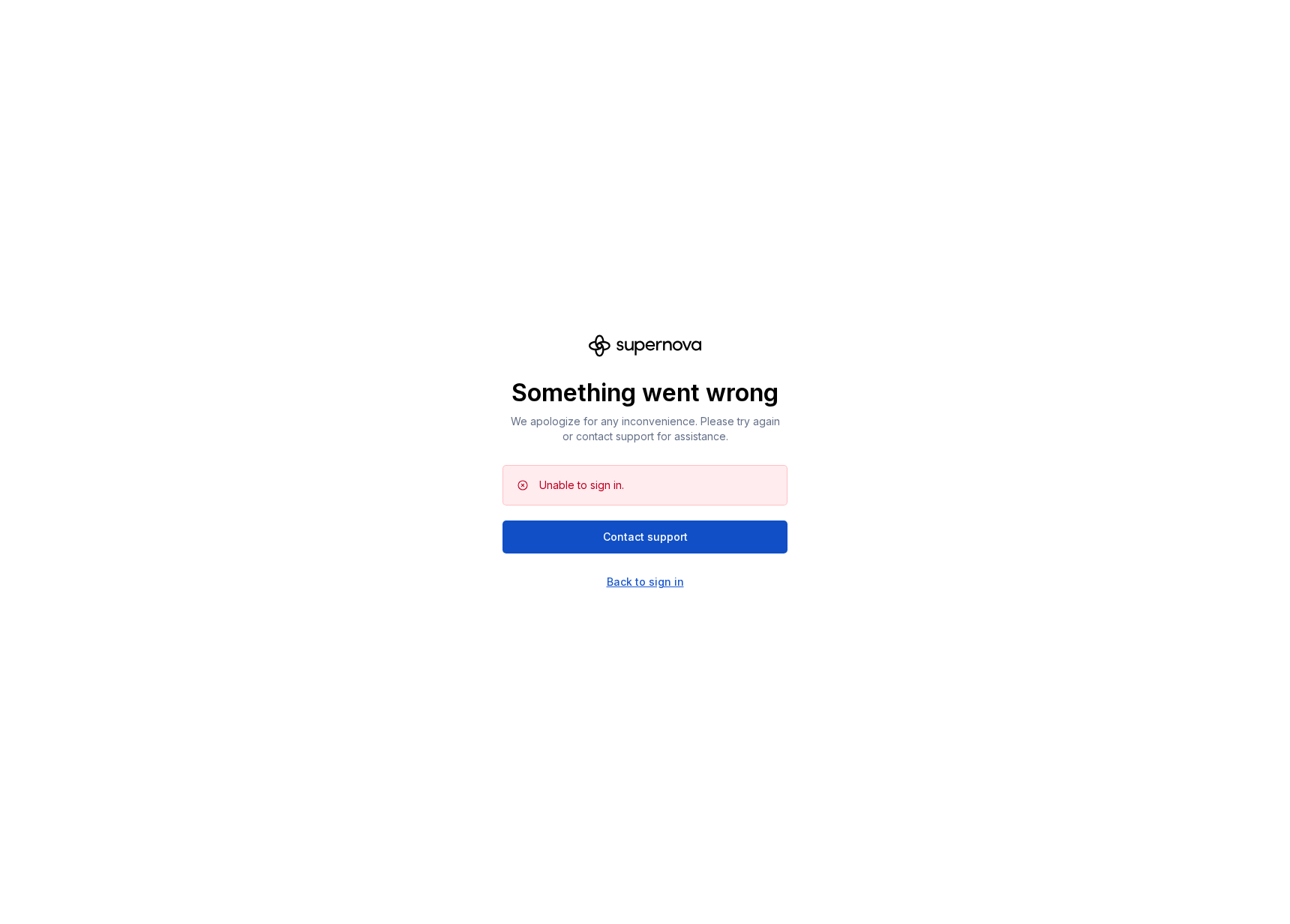
click at [663, 584] on div "Back to sign in" at bounding box center [645, 582] width 77 height 15
